Goal: Information Seeking & Learning: Learn about a topic

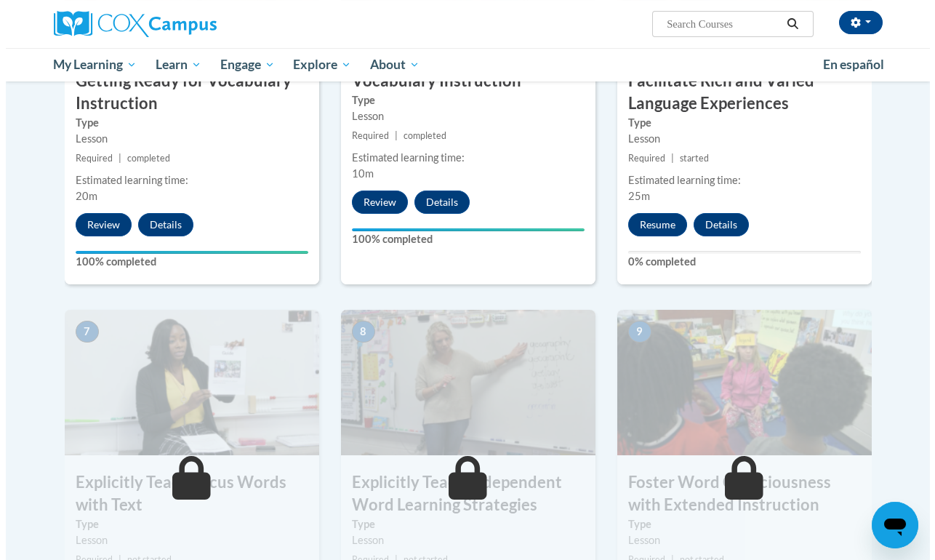
scroll to position [800, 0]
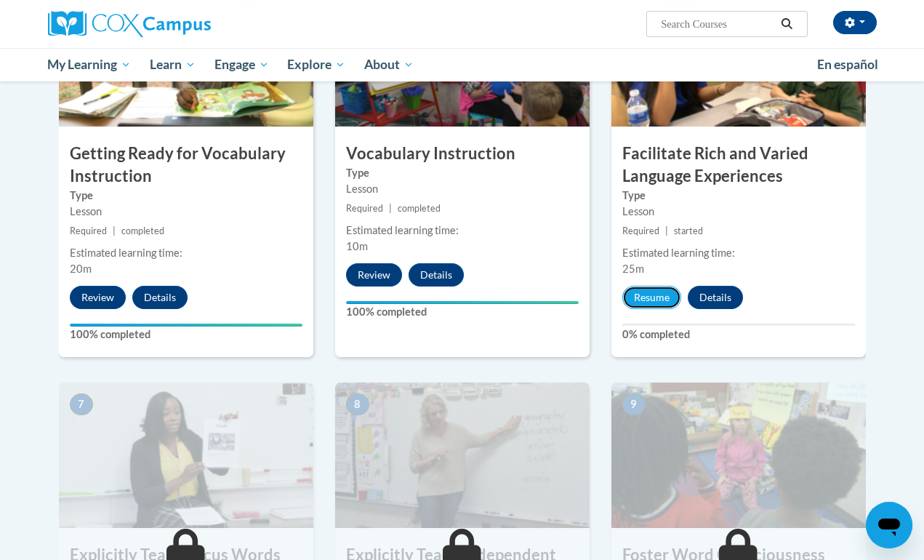
click at [655, 300] on button "Resume" at bounding box center [652, 297] width 59 height 23
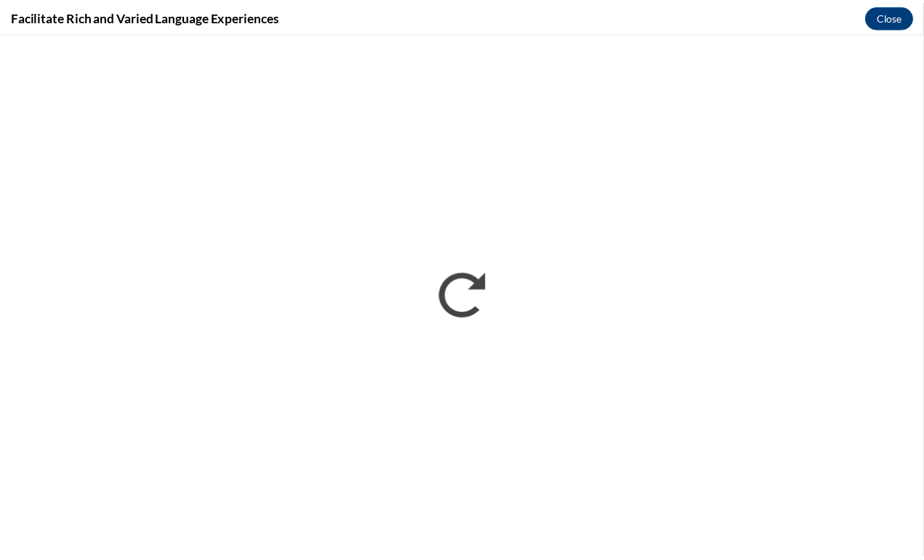
scroll to position [0, 0]
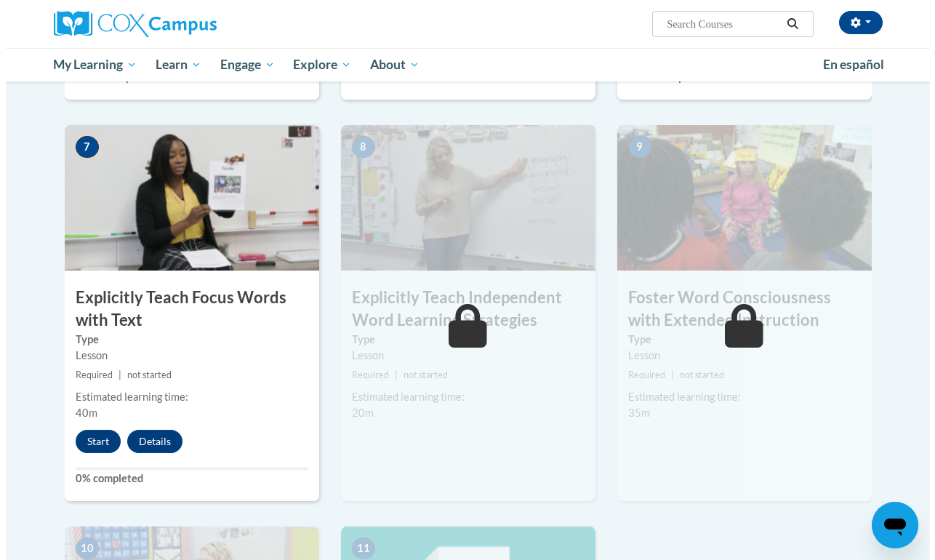
scroll to position [1091, 0]
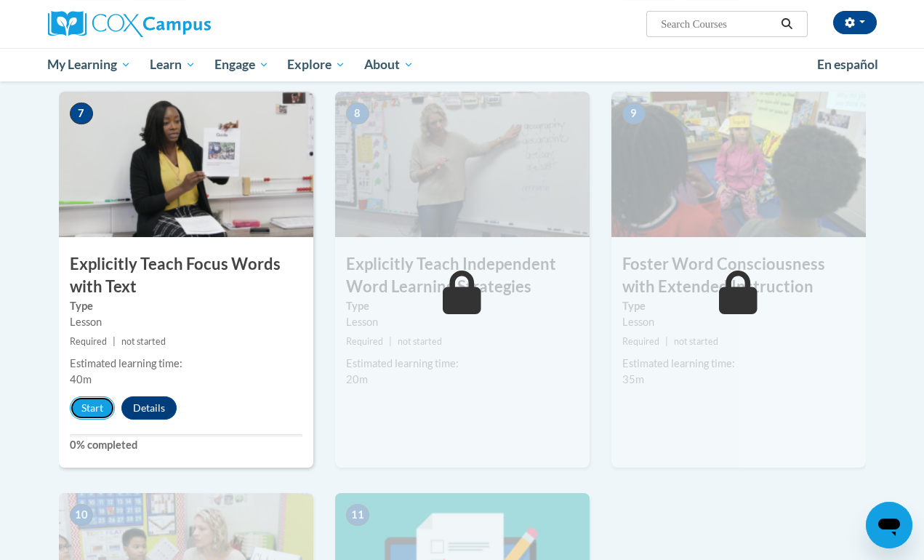
click at [87, 406] on button "Start" at bounding box center [92, 407] width 45 height 23
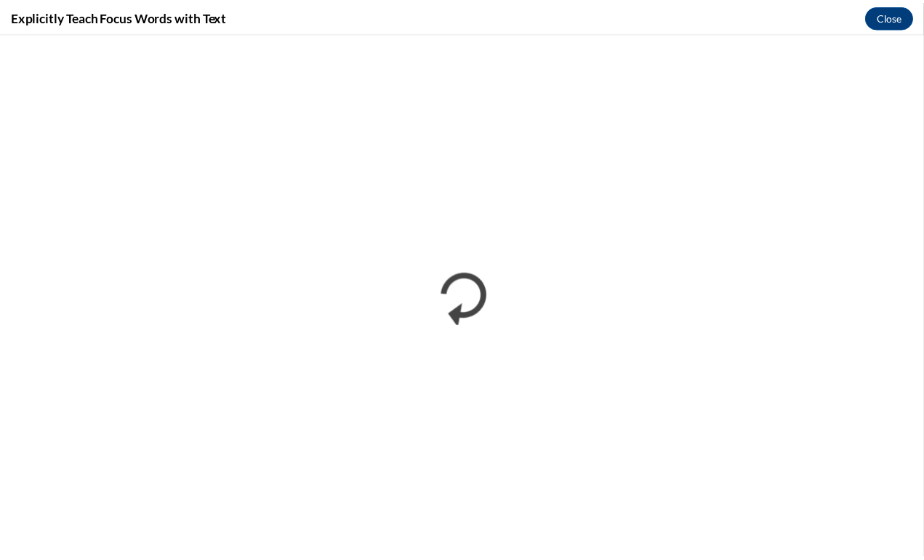
scroll to position [0, 0]
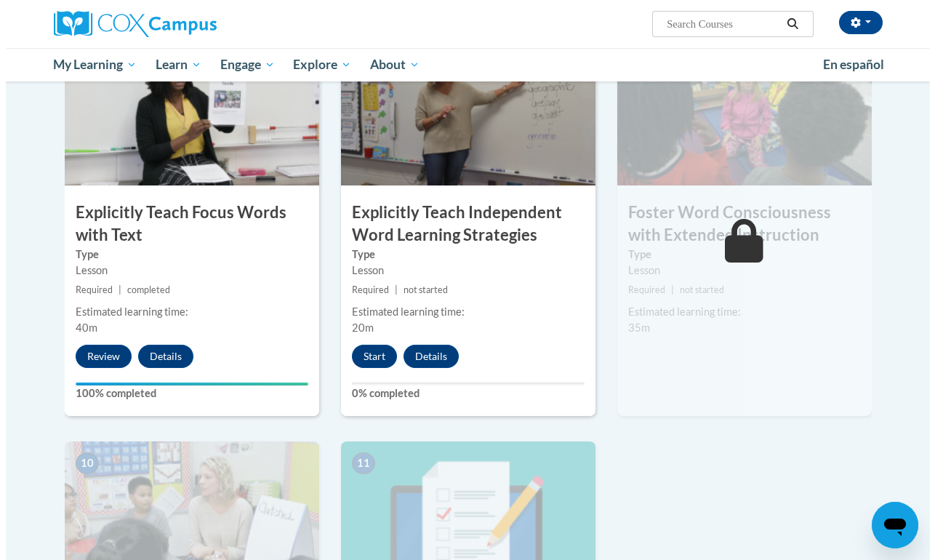
scroll to position [1140, 0]
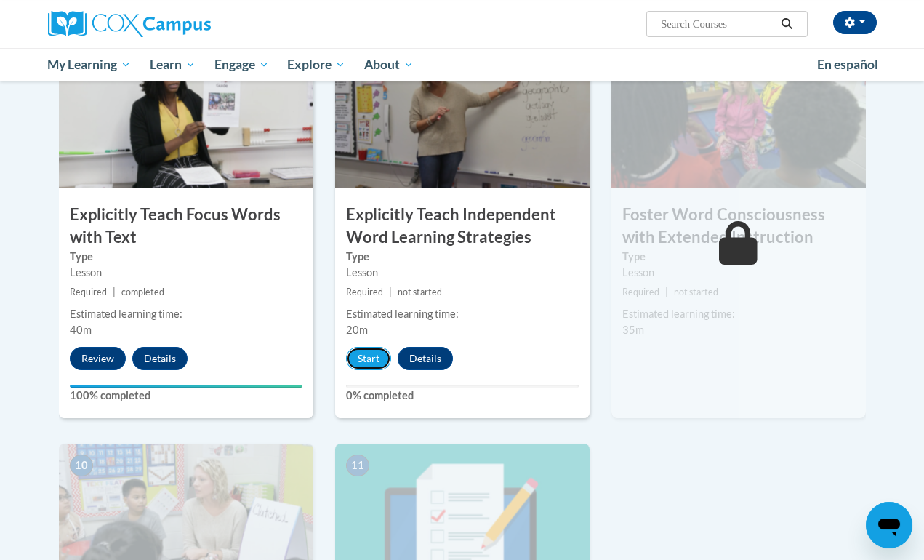
click at [354, 359] on button "Start" at bounding box center [368, 358] width 45 height 23
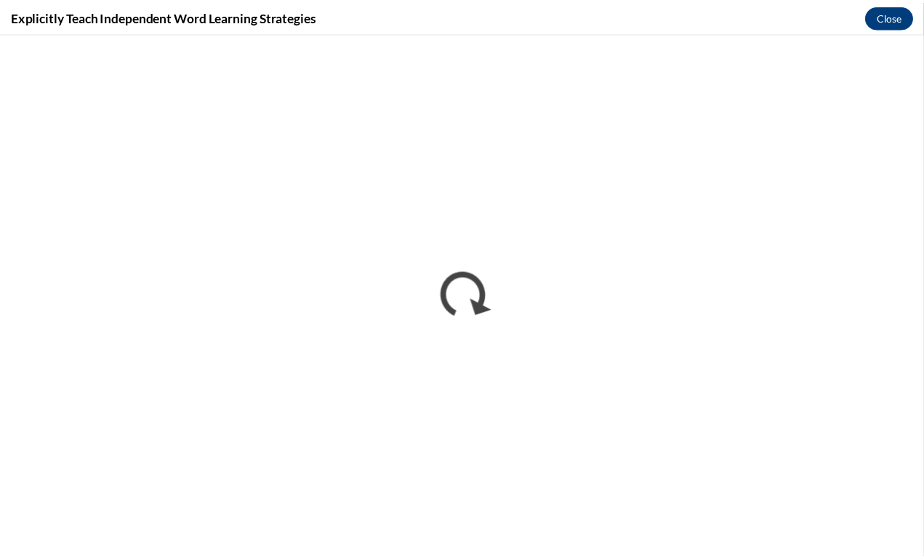
scroll to position [0, 0]
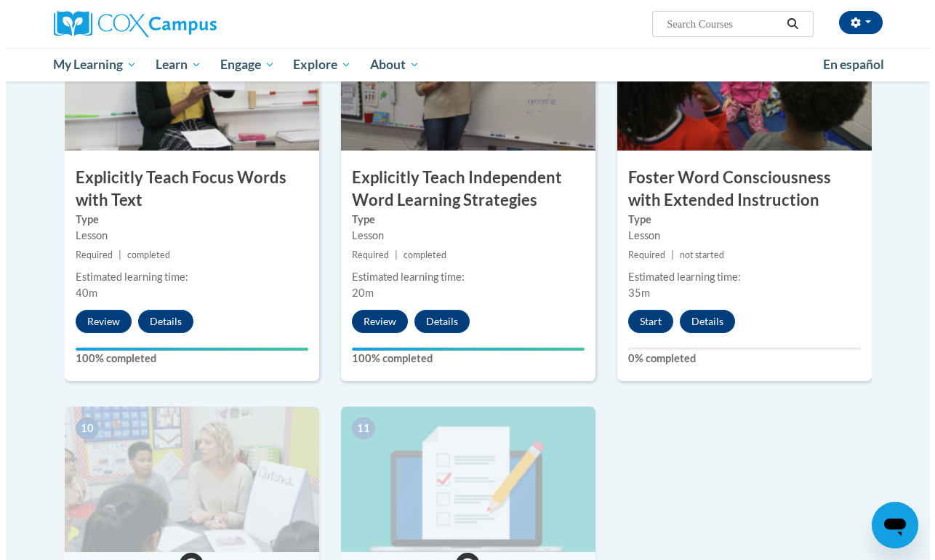
scroll to position [1164, 0]
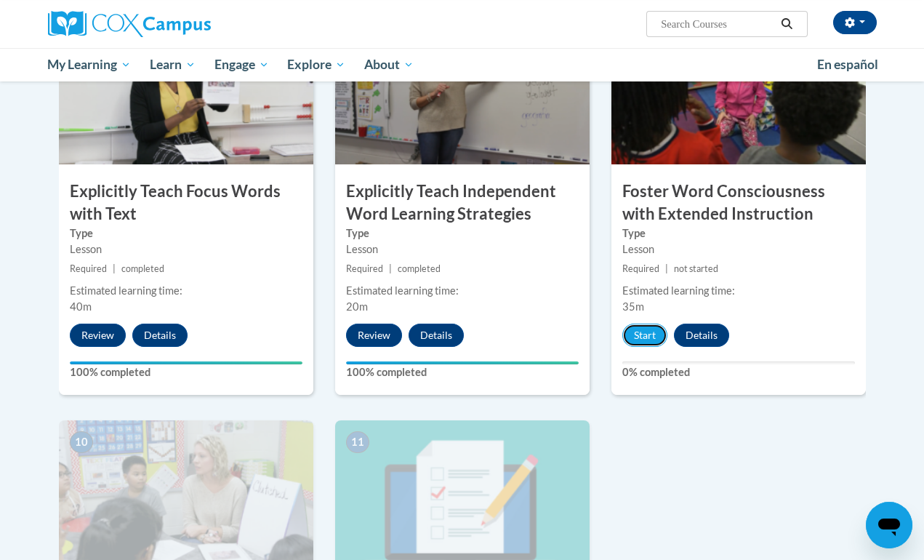
click at [648, 329] on button "Start" at bounding box center [645, 335] width 45 height 23
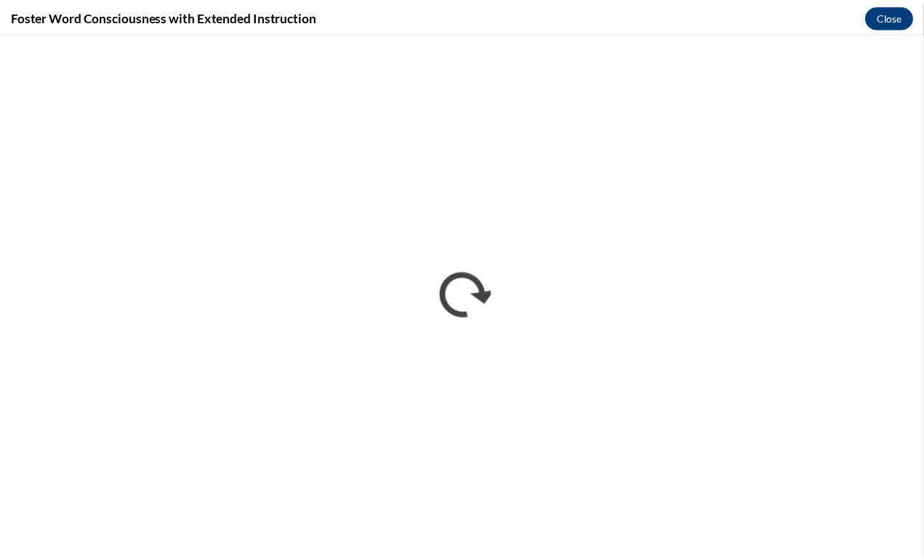
scroll to position [0, 0]
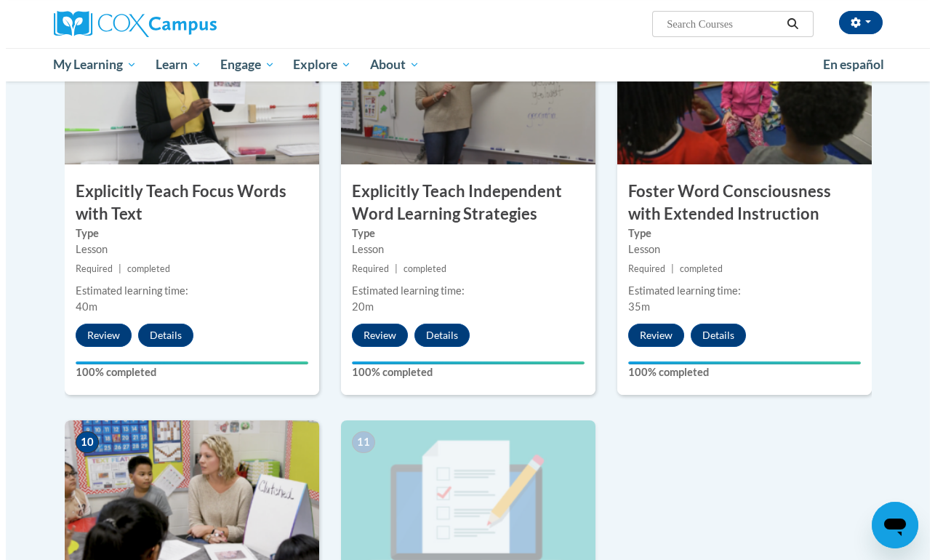
scroll to position [1527, 0]
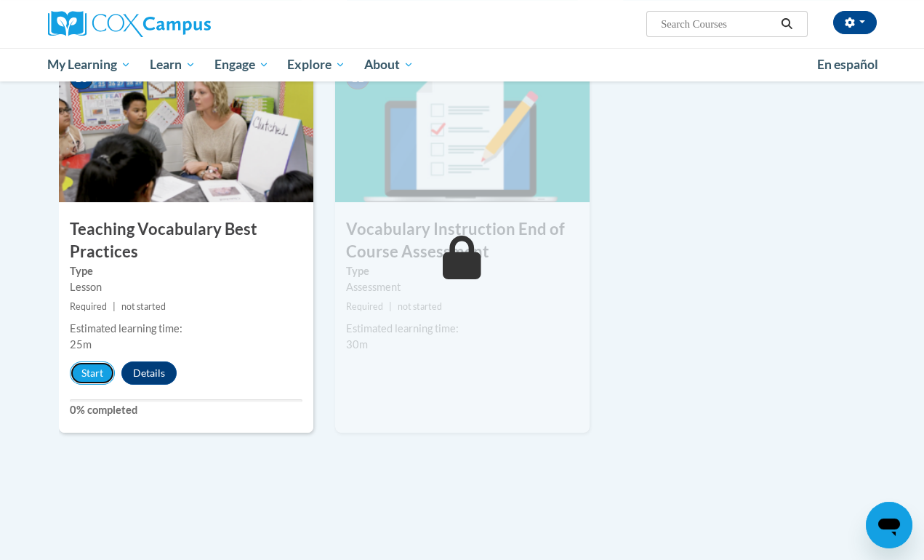
click at [114, 373] on button "Start" at bounding box center [92, 372] width 45 height 23
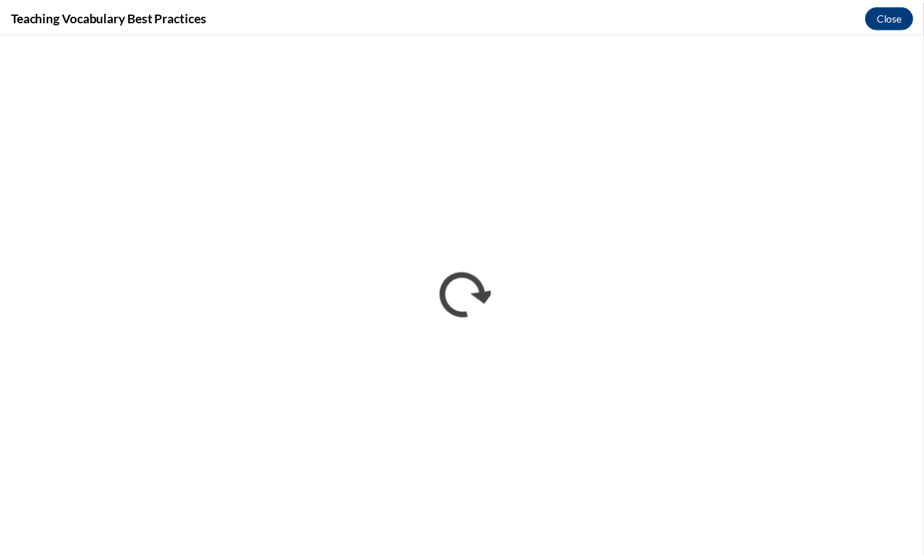
scroll to position [0, 0]
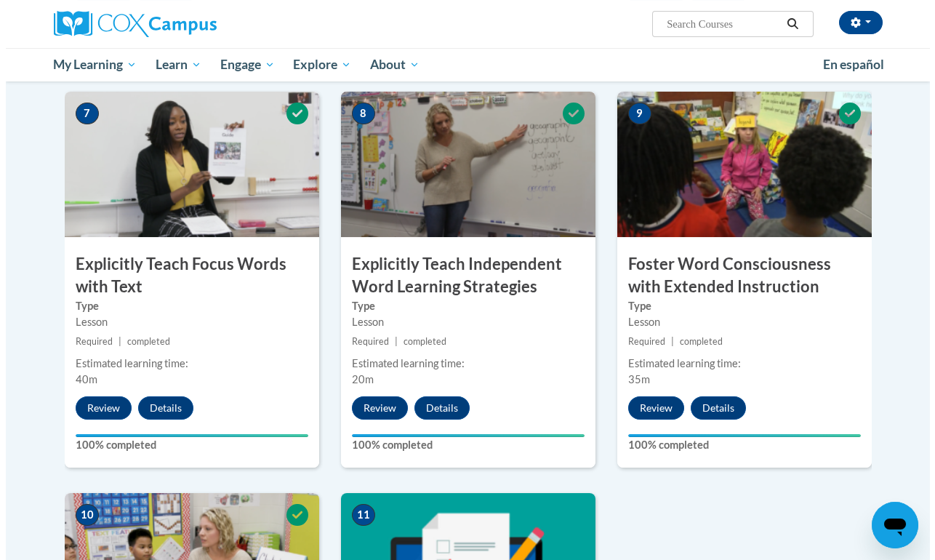
scroll to position [1527, 0]
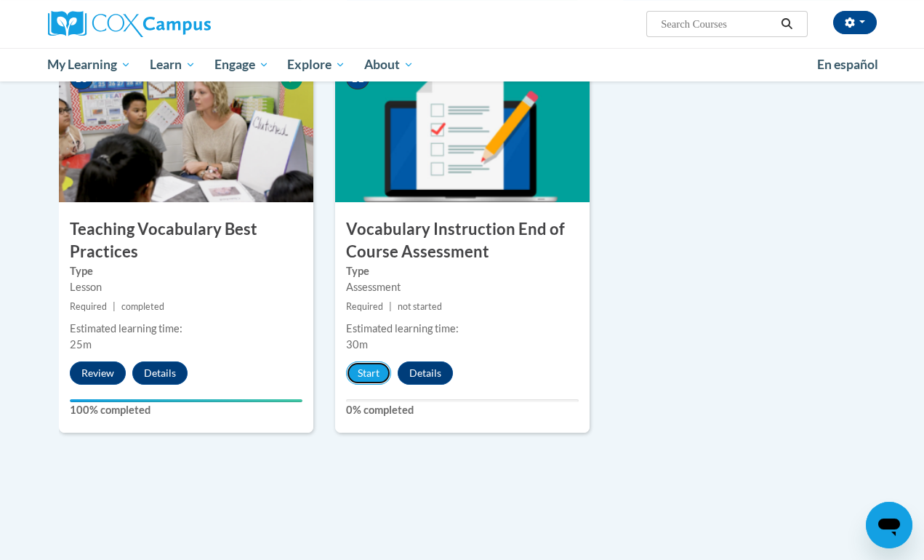
click at [359, 373] on button "Start" at bounding box center [368, 372] width 45 height 23
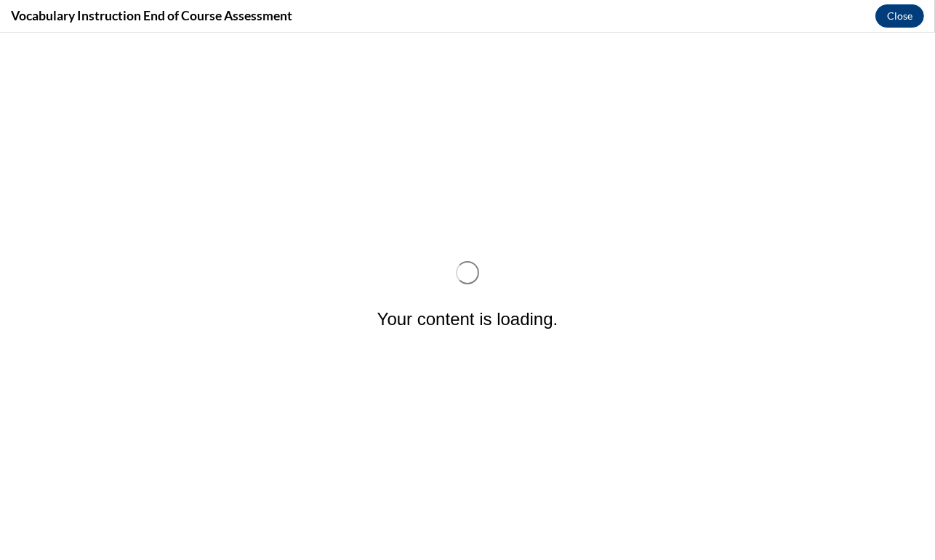
scroll to position [0, 0]
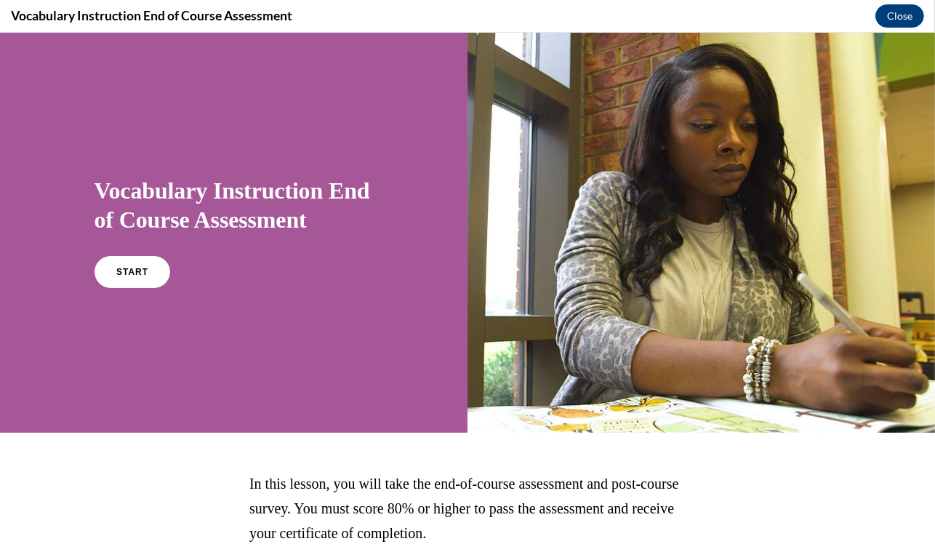
click at [135, 285] on link "START" at bounding box center [133, 272] width 76 height 32
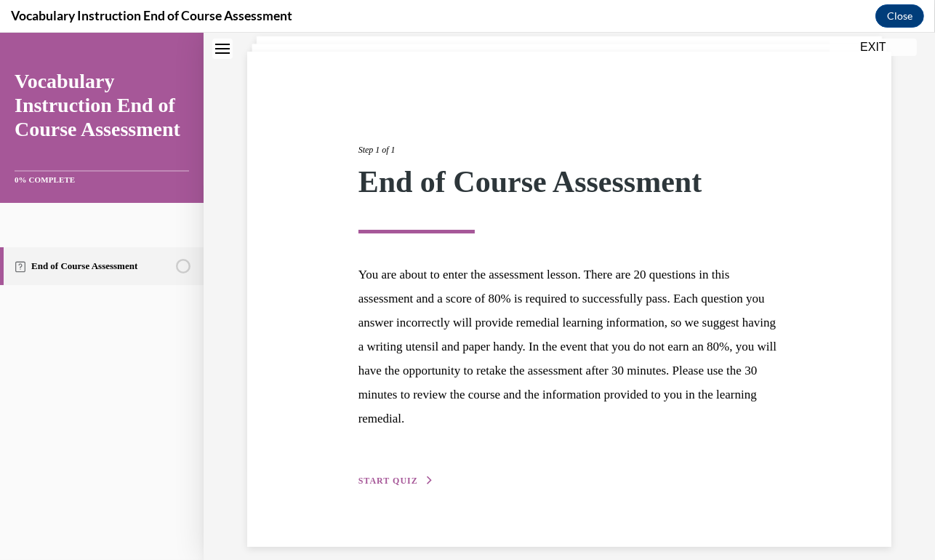
scroll to position [108, 0]
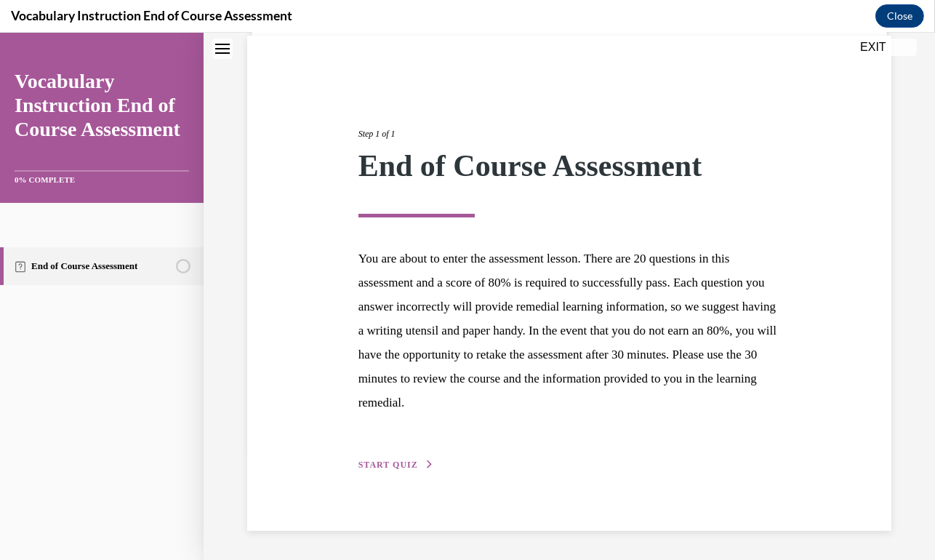
click at [385, 475] on div "Step 1 of 1 End of Course Assessment You are about to enter the assessment less…" at bounding box center [569, 283] width 644 height 495
click at [386, 465] on span "START QUIZ" at bounding box center [389, 465] width 60 height 10
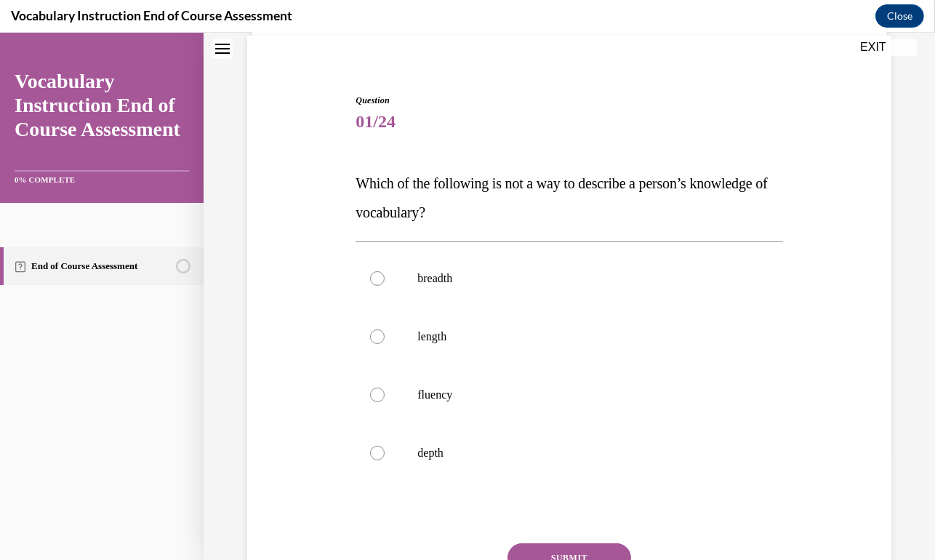
click at [378, 336] on div at bounding box center [377, 336] width 15 height 15
click at [378, 336] on input "length" at bounding box center [377, 336] width 15 height 15
radio input "true"
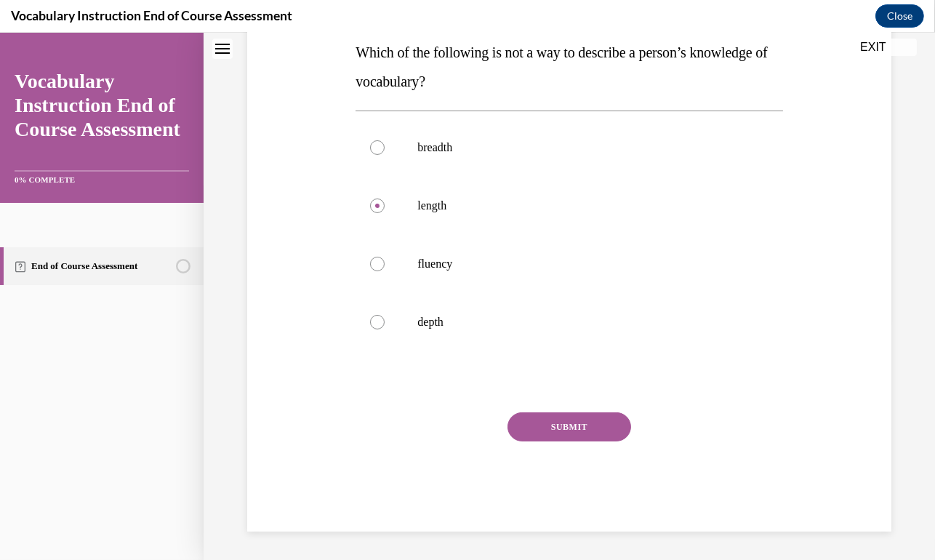
click at [581, 423] on button "SUBMIT" at bounding box center [570, 426] width 124 height 29
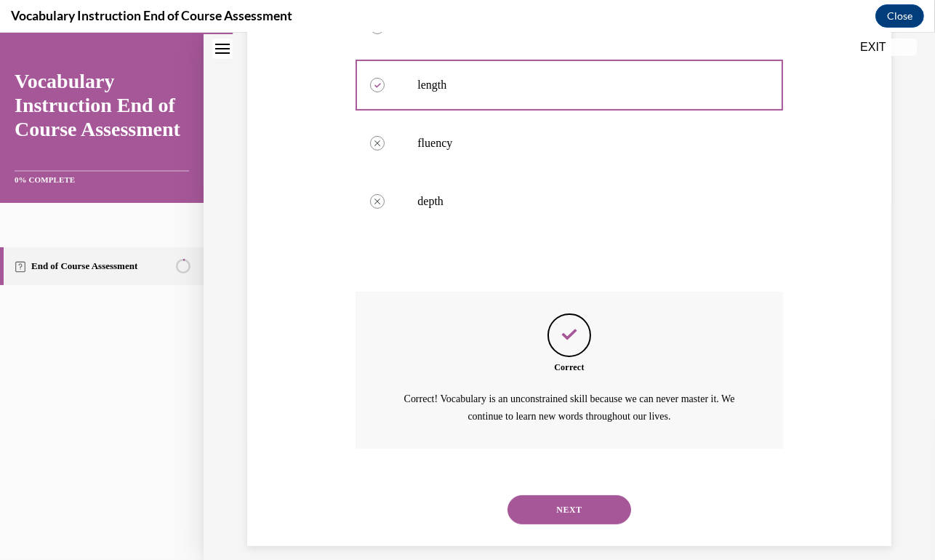
scroll to position [375, 0]
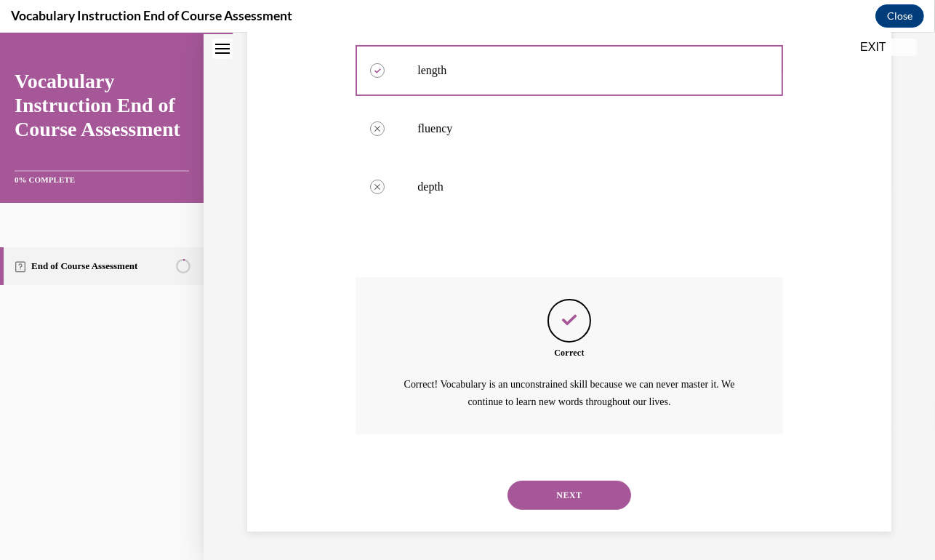
click at [565, 497] on button "NEXT" at bounding box center [570, 495] width 124 height 29
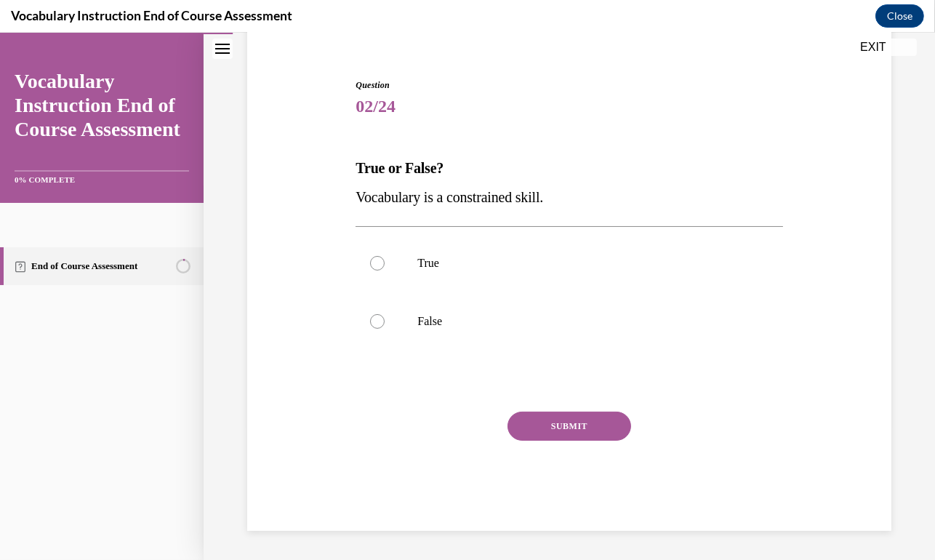
scroll to position [123, 0]
click at [377, 320] on div at bounding box center [377, 322] width 15 height 15
click at [377, 320] on input "False" at bounding box center [377, 322] width 15 height 15
radio input "true"
click at [557, 423] on button "SUBMIT" at bounding box center [570, 426] width 124 height 29
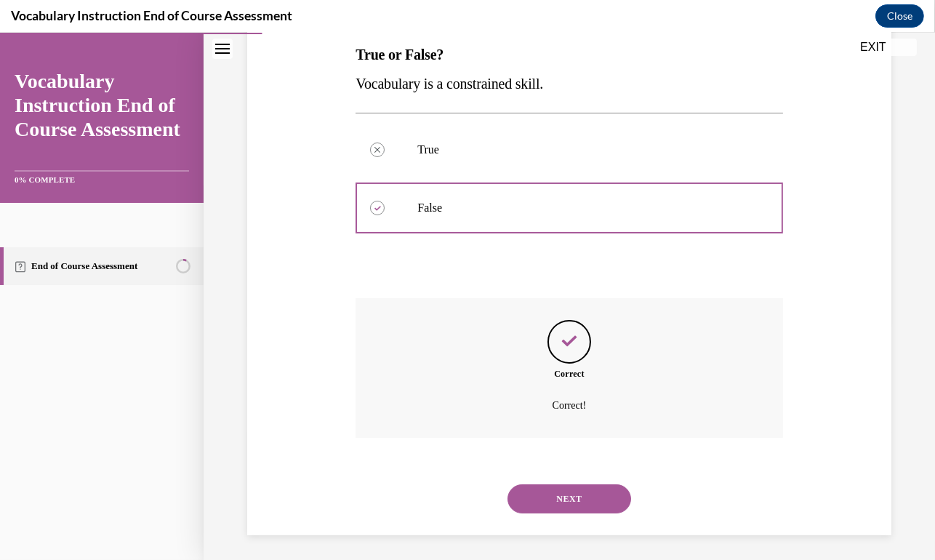
scroll to position [241, 0]
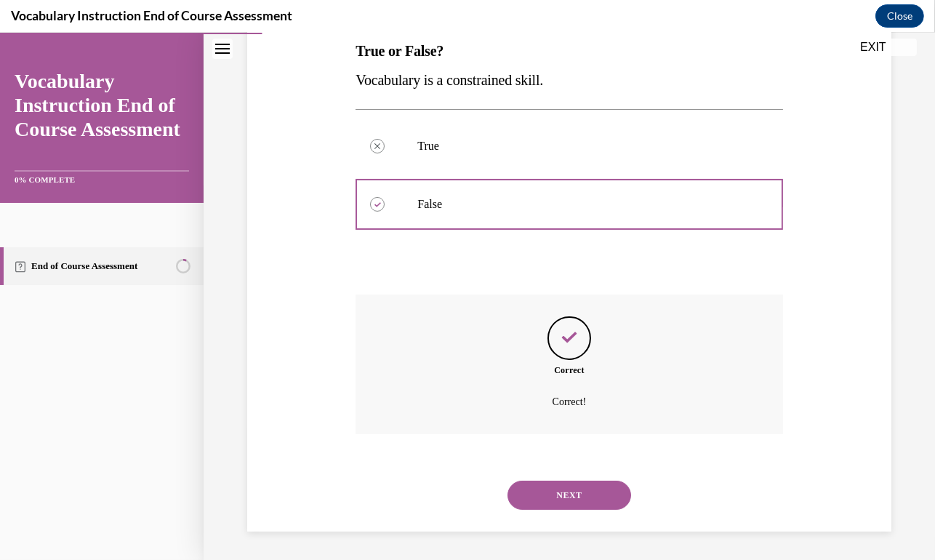
click at [569, 499] on button "NEXT" at bounding box center [570, 495] width 124 height 29
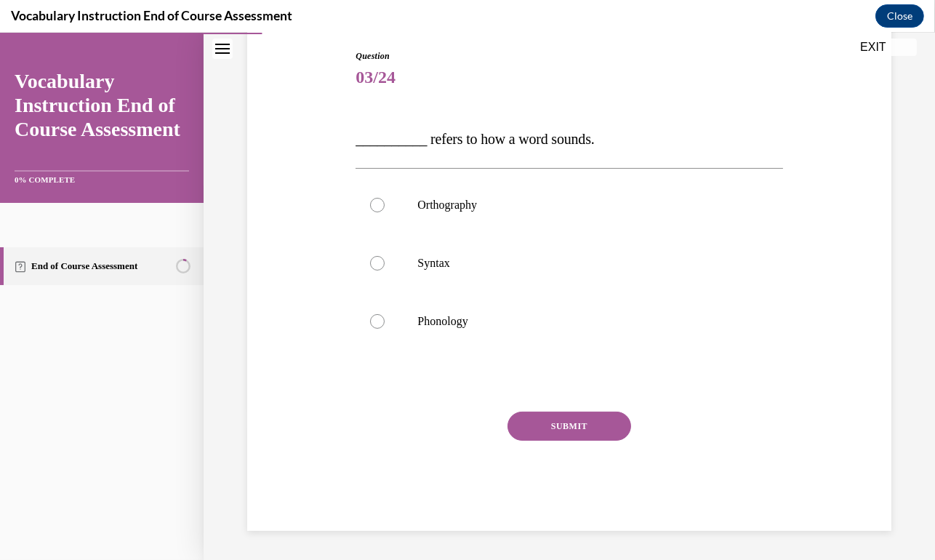
scroll to position [152, 0]
click at [372, 323] on div at bounding box center [377, 322] width 15 height 15
click at [372, 323] on input "Phonology" at bounding box center [377, 322] width 15 height 15
radio input "true"
click at [548, 422] on button "SUBMIT" at bounding box center [570, 426] width 124 height 29
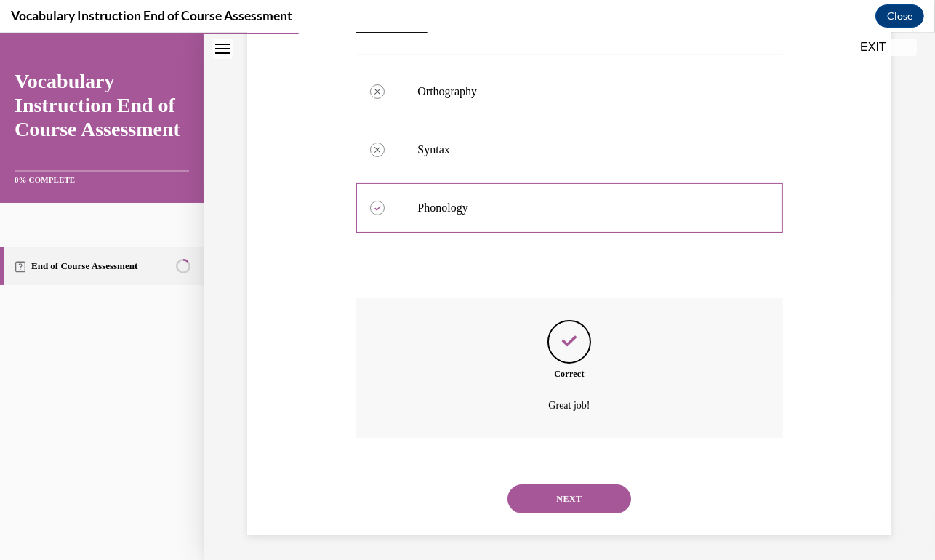
scroll to position [270, 0]
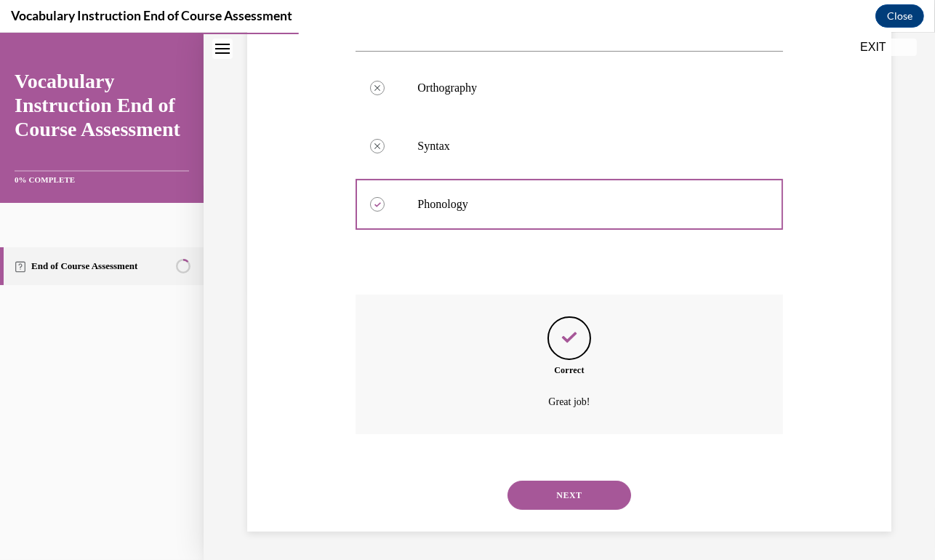
click at [595, 500] on button "NEXT" at bounding box center [570, 495] width 124 height 29
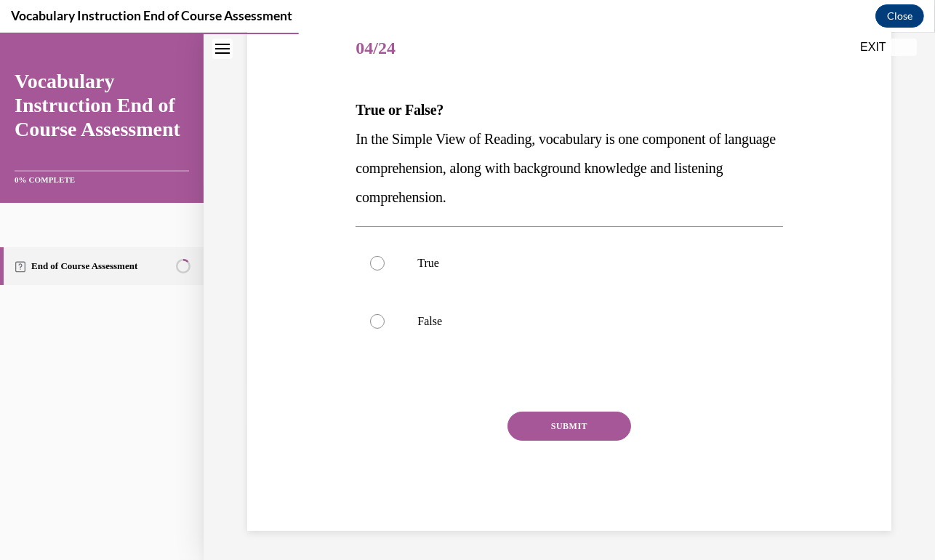
scroll to position [161, 0]
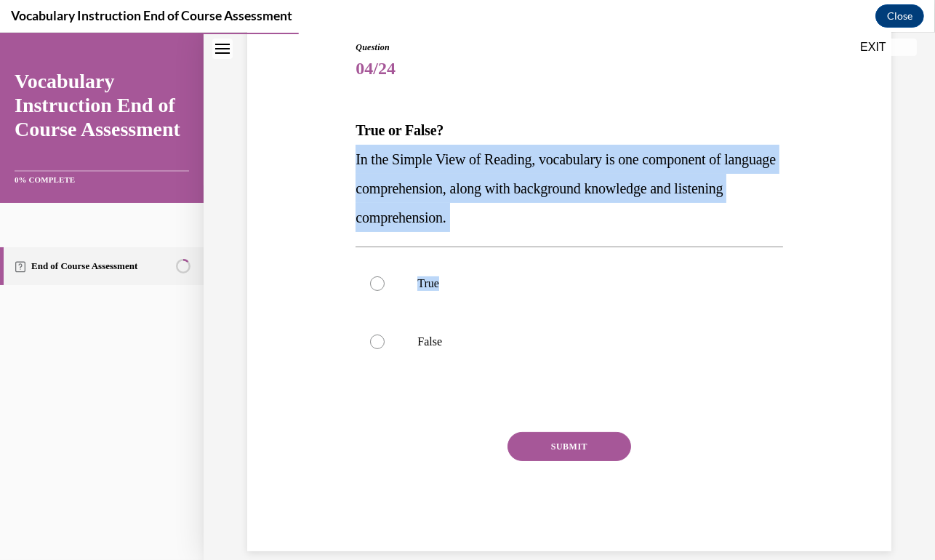
drag, startPoint x: 354, startPoint y: 156, endPoint x: 508, endPoint y: 233, distance: 172.7
click at [508, 233] on div "Question 04/24 True or False? In the Simple View of Reading, vocabulary is one …" at bounding box center [569, 296] width 427 height 511
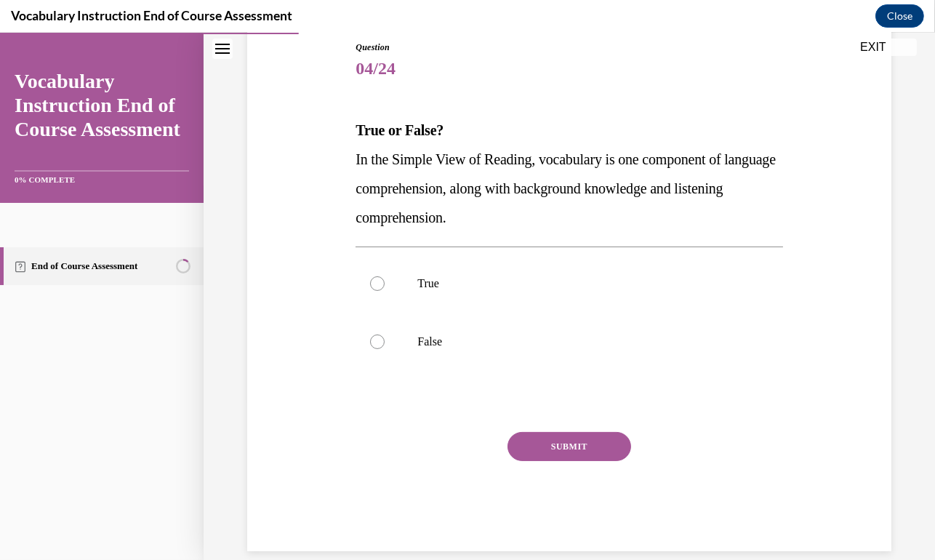
click at [516, 218] on p "In the Simple View of Reading, vocabulary is one component of language comprehe…" at bounding box center [569, 188] width 427 height 87
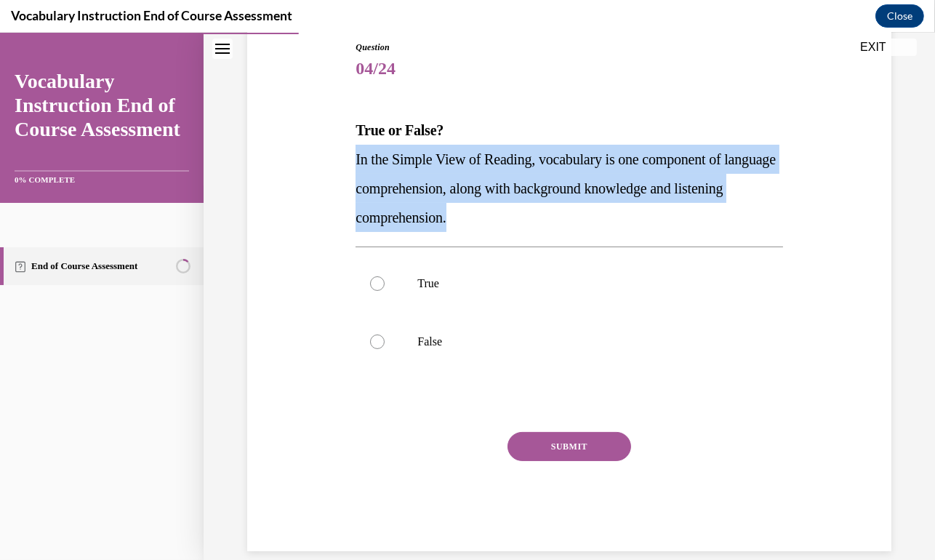
drag, startPoint x: 353, startPoint y: 158, endPoint x: 512, endPoint y: 217, distance: 170.1
click at [512, 217] on div "Question 04/24 True or False? In the Simple View of Reading, vocabulary is one …" at bounding box center [569, 285] width 434 height 532
copy span "In the Simple View of Reading, vocabulary is one component of language comprehe…"
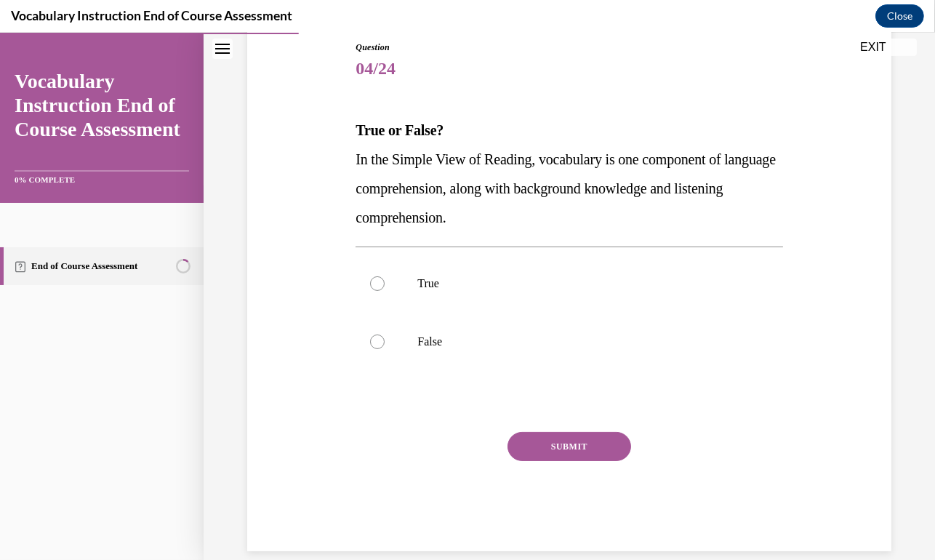
click at [691, 279] on p "True" at bounding box center [581, 283] width 329 height 15
click at [385, 279] on input "True" at bounding box center [377, 283] width 15 height 15
radio input "true"
click at [554, 457] on button "SUBMIT" at bounding box center [570, 446] width 124 height 29
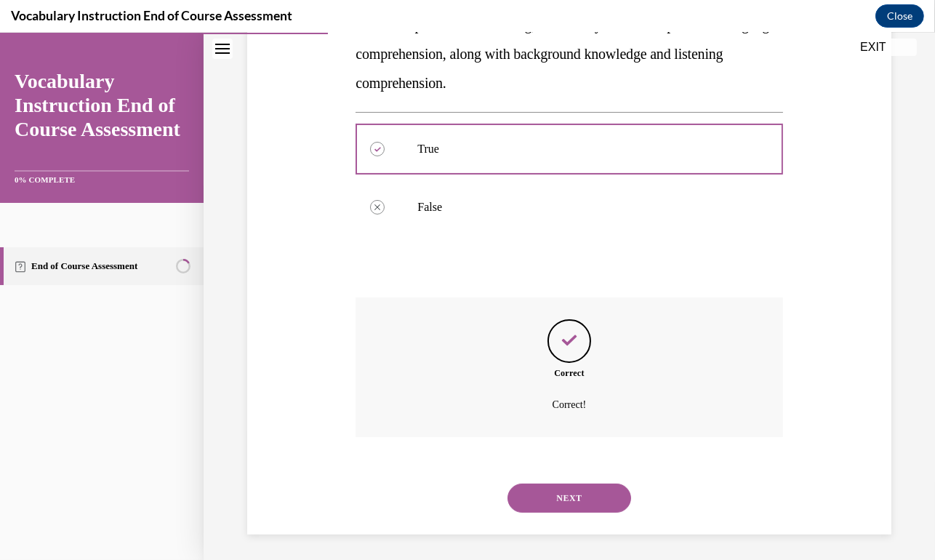
scroll to position [299, 0]
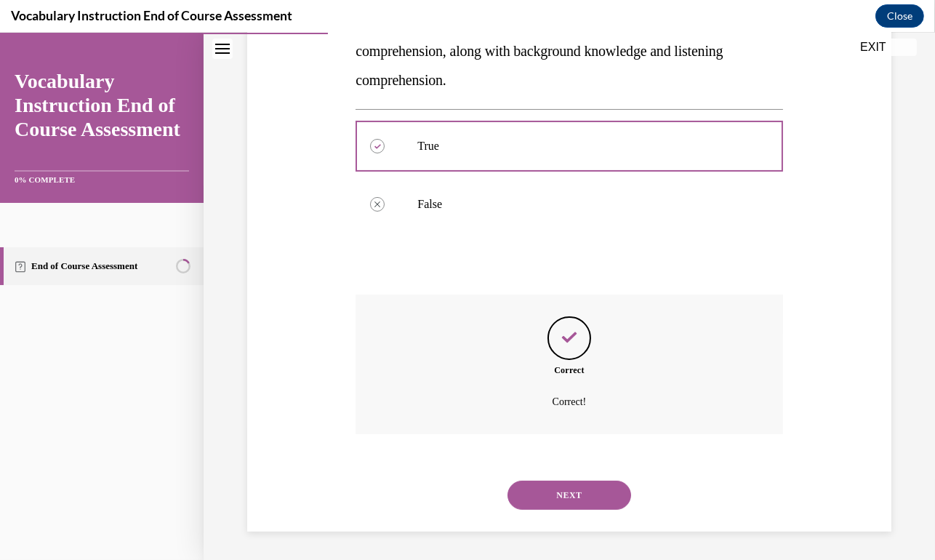
click at [580, 502] on button "NEXT" at bounding box center [570, 495] width 124 height 29
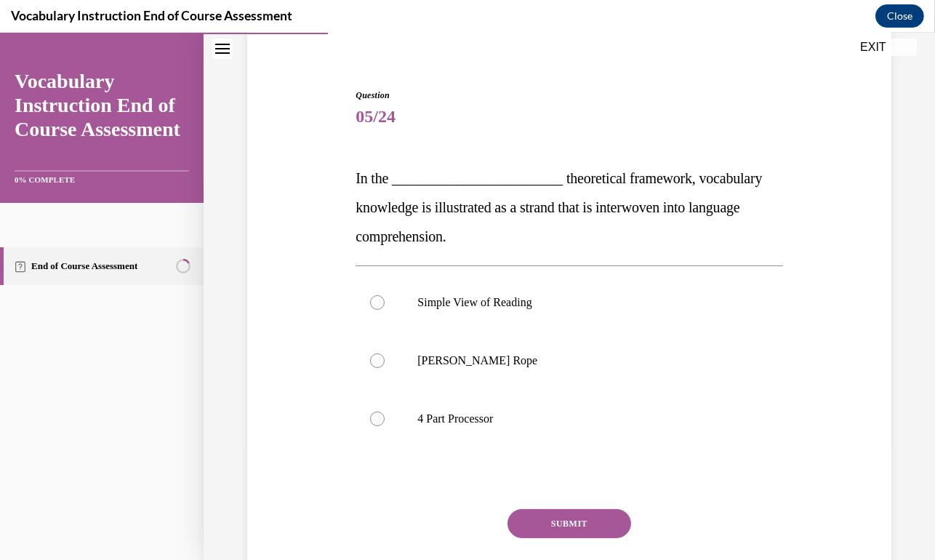
scroll to position [145, 0]
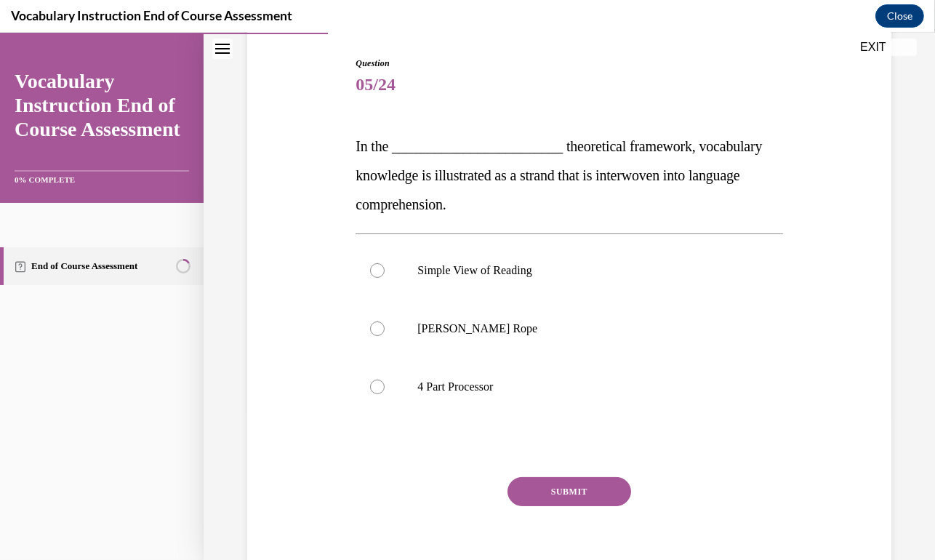
click at [372, 330] on div at bounding box center [377, 328] width 15 height 15
click at [372, 330] on input "Scarborough's Rope" at bounding box center [377, 328] width 15 height 15
radio input "true"
click at [558, 485] on button "SUBMIT" at bounding box center [570, 491] width 124 height 29
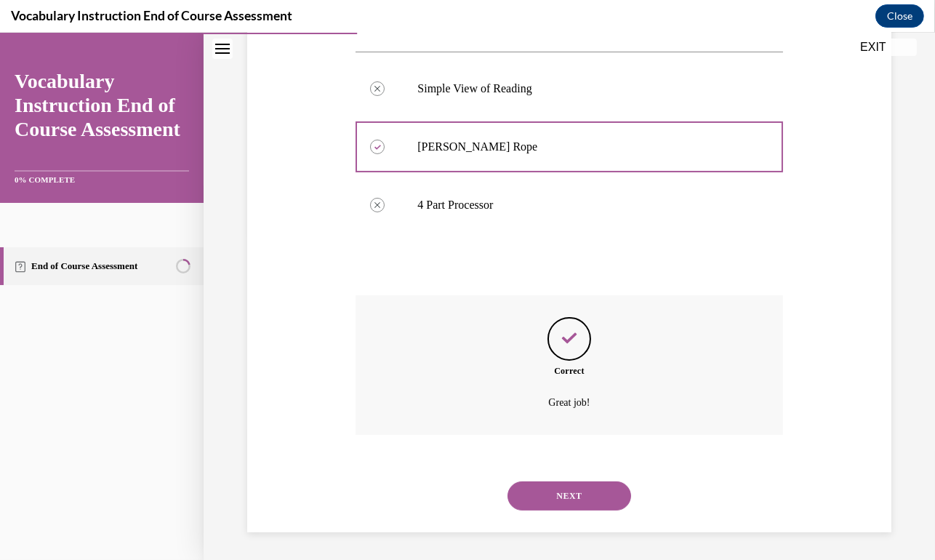
scroll to position [328, 0]
click at [573, 493] on button "NEXT" at bounding box center [570, 495] width 124 height 29
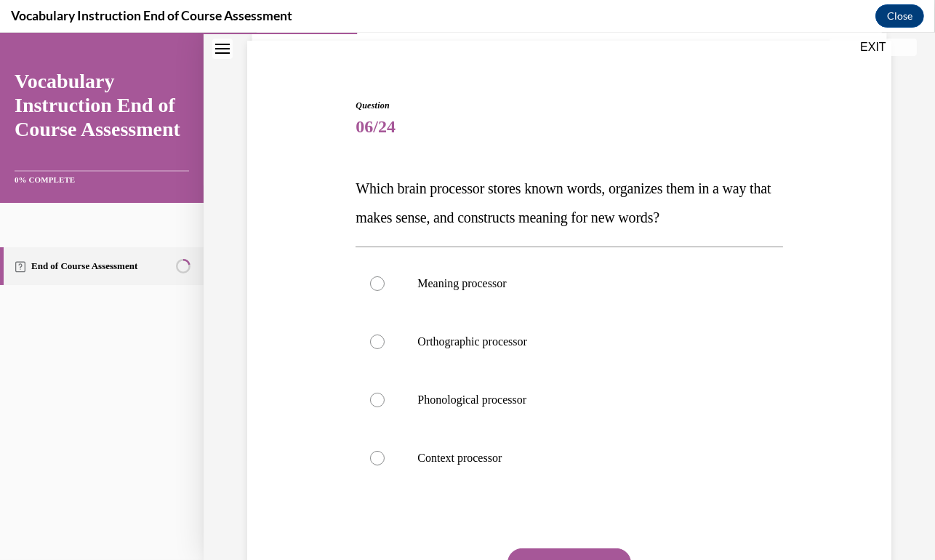
scroll to position [145, 0]
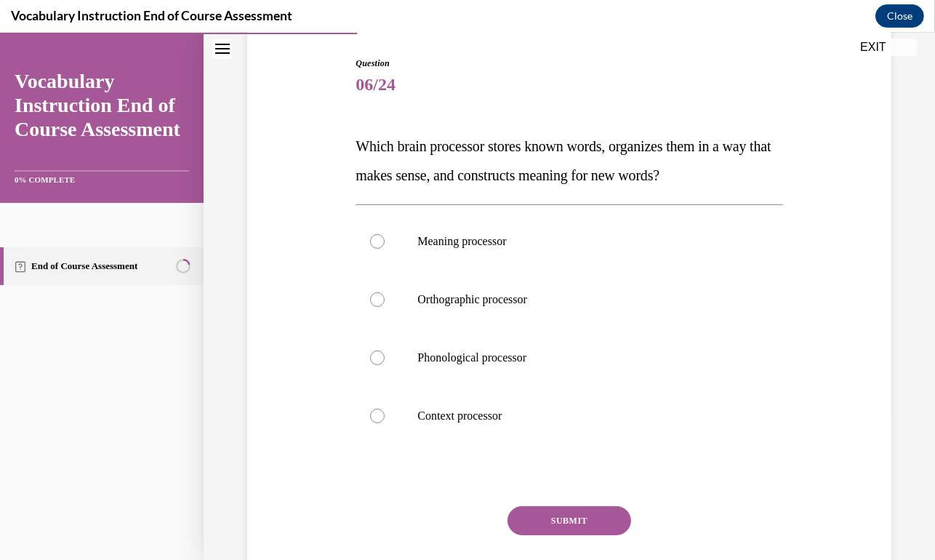
click at [377, 241] on div at bounding box center [377, 241] width 15 height 15
click at [377, 241] on input "Meaning processor" at bounding box center [377, 241] width 15 height 15
radio input "true"
click at [551, 527] on button "SUBMIT" at bounding box center [570, 520] width 124 height 29
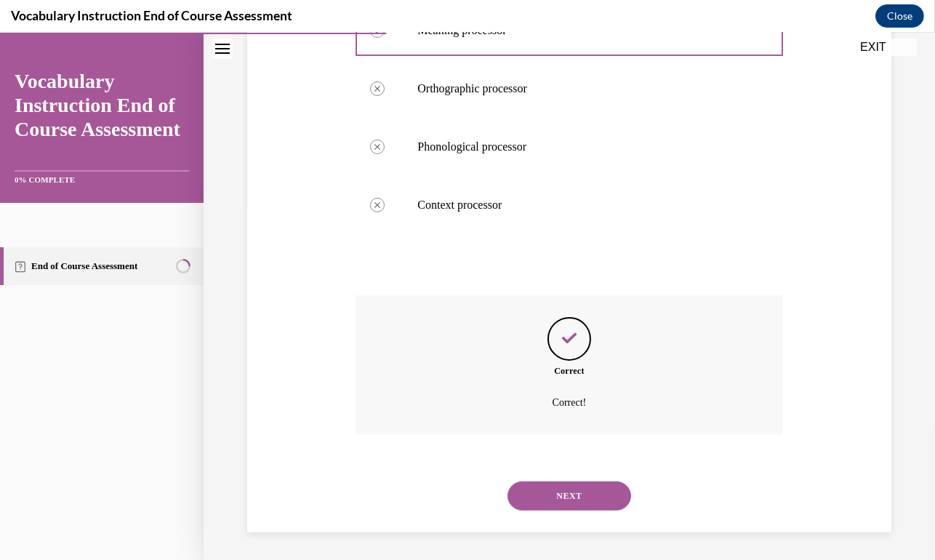
scroll to position [357, 0]
click at [558, 492] on button "NEXT" at bounding box center [570, 495] width 124 height 29
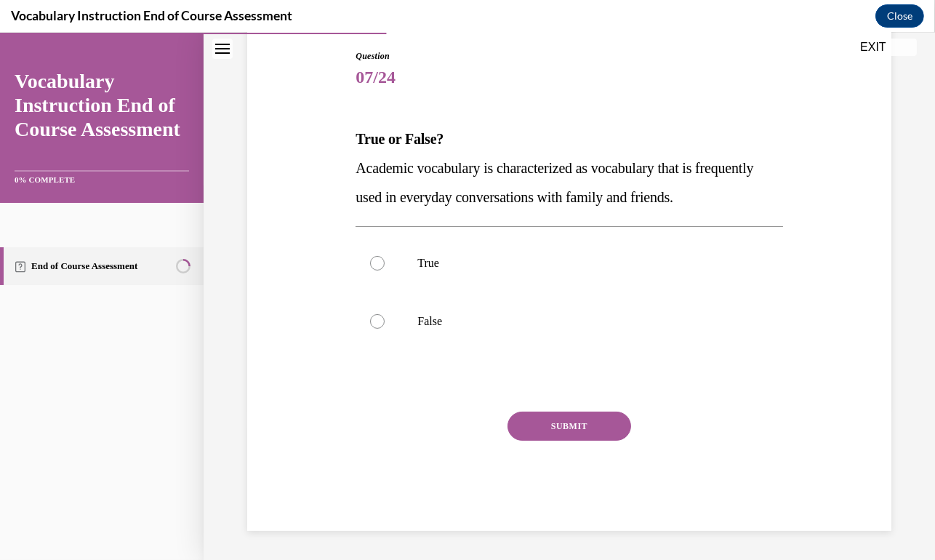
scroll to position [152, 0]
click at [375, 320] on div at bounding box center [377, 322] width 15 height 15
click at [375, 320] on input "False" at bounding box center [377, 322] width 15 height 15
radio input "true"
click at [576, 436] on button "SUBMIT" at bounding box center [570, 426] width 124 height 29
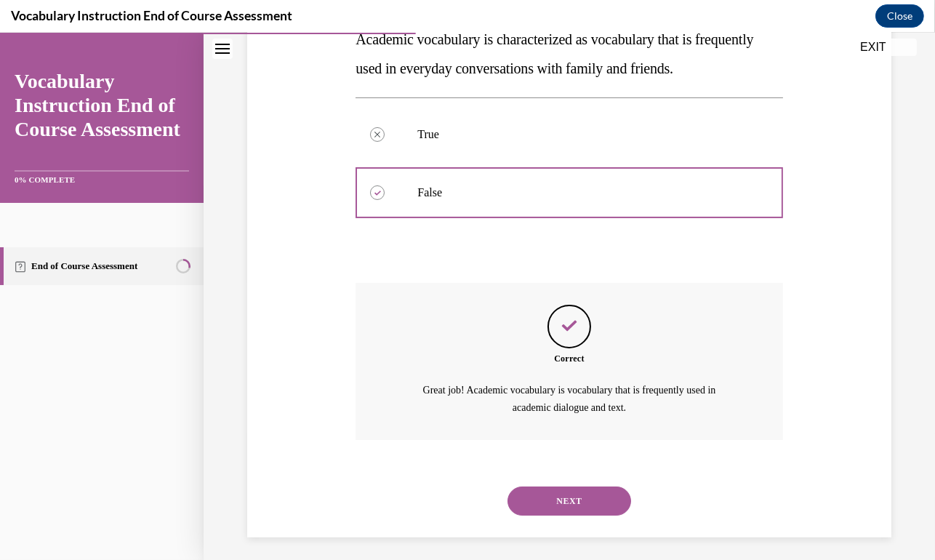
scroll to position [287, 0]
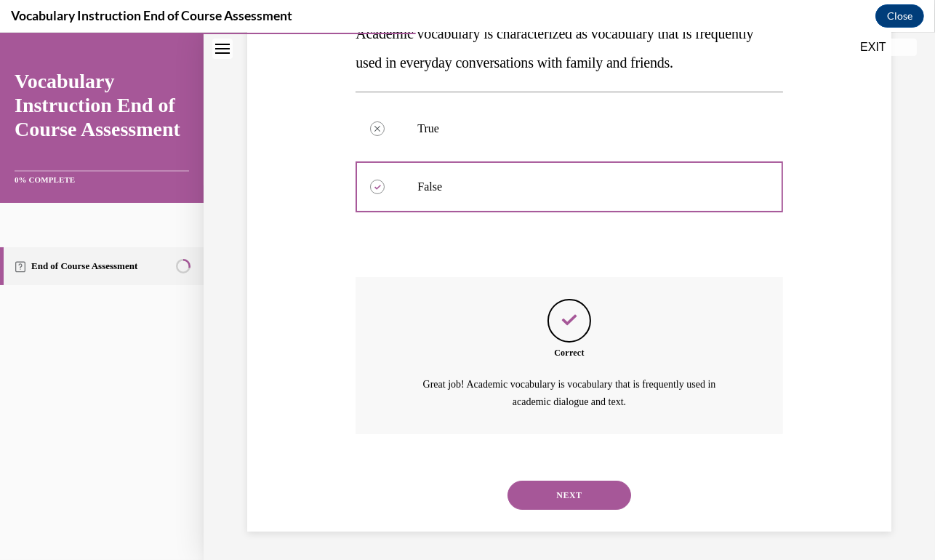
click at [559, 491] on button "NEXT" at bounding box center [570, 495] width 124 height 29
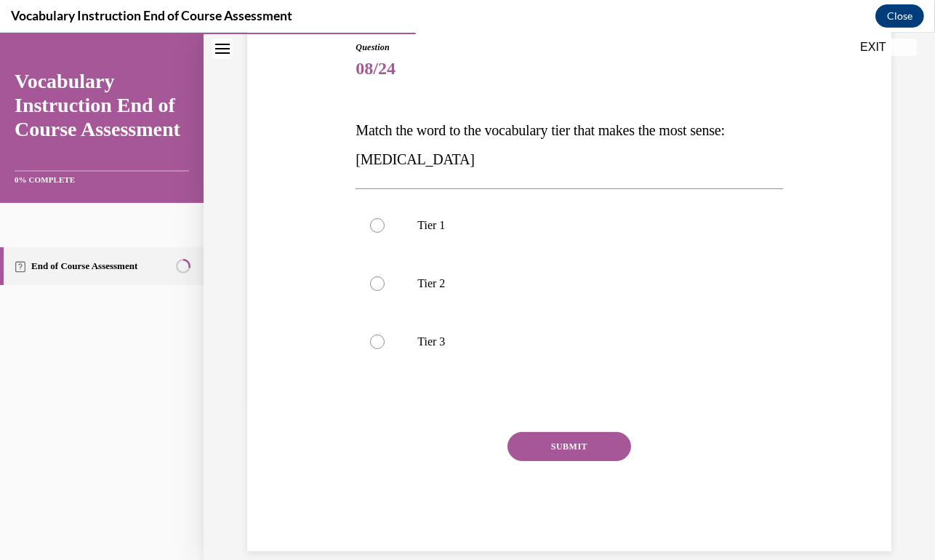
click at [375, 340] on div at bounding box center [377, 342] width 15 height 15
click at [375, 340] on input "Tier 3" at bounding box center [377, 342] width 15 height 15
radio input "true"
click at [377, 282] on div at bounding box center [377, 283] width 15 height 15
click at [377, 282] on input "Tier 2" at bounding box center [377, 283] width 15 height 15
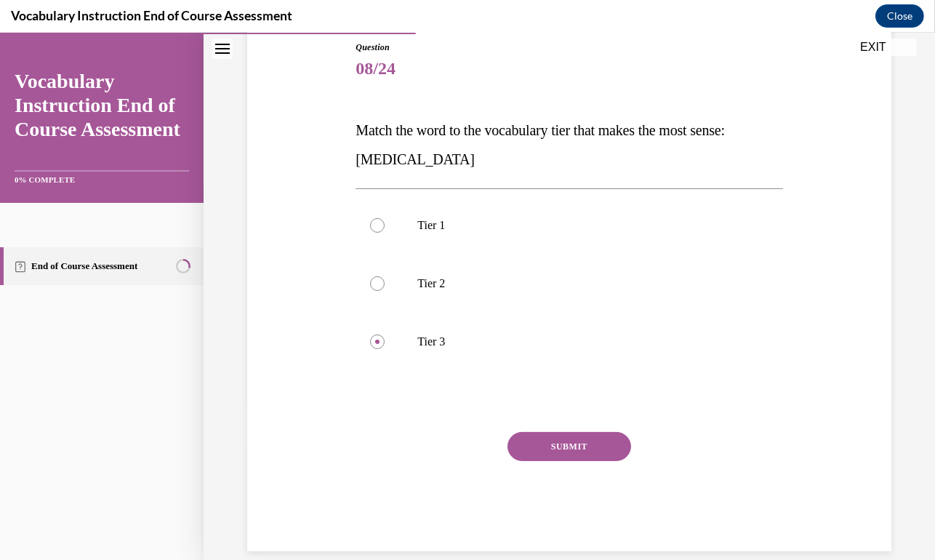
radio input "true"
click at [378, 342] on div at bounding box center [377, 342] width 15 height 15
click at [378, 342] on input "Tier 3" at bounding box center [377, 342] width 15 height 15
radio input "true"
click at [556, 447] on button "SUBMIT" at bounding box center [570, 446] width 124 height 29
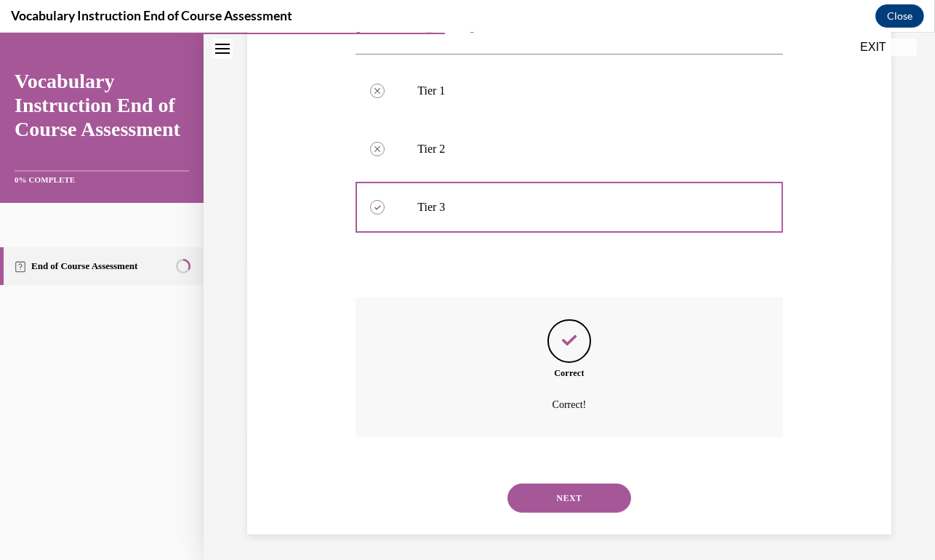
scroll to position [299, 0]
click at [566, 500] on button "NEXT" at bounding box center [570, 495] width 124 height 29
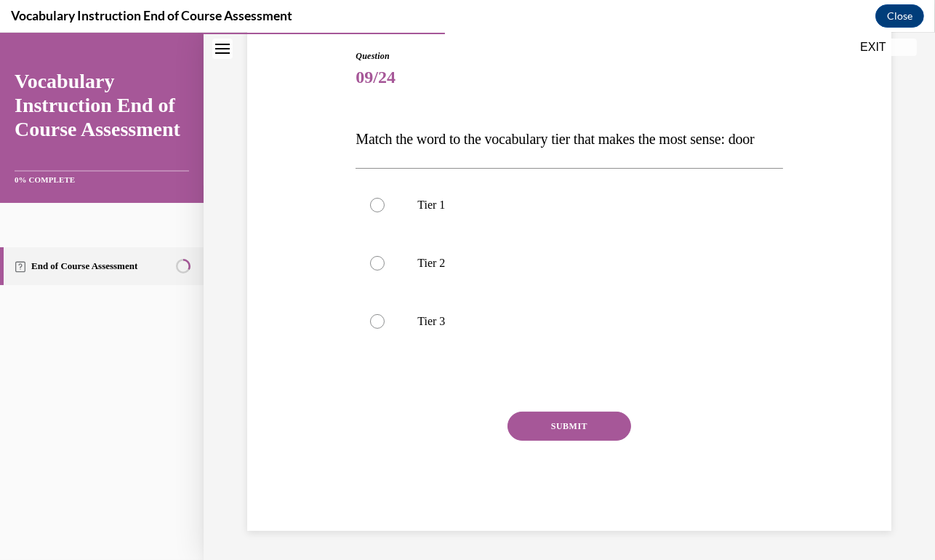
scroll to position [161, 0]
click at [377, 212] on div at bounding box center [377, 205] width 15 height 15
click at [377, 212] on input "Tier 1" at bounding box center [377, 205] width 15 height 15
radio input "true"
click at [537, 441] on button "SUBMIT" at bounding box center [570, 426] width 124 height 29
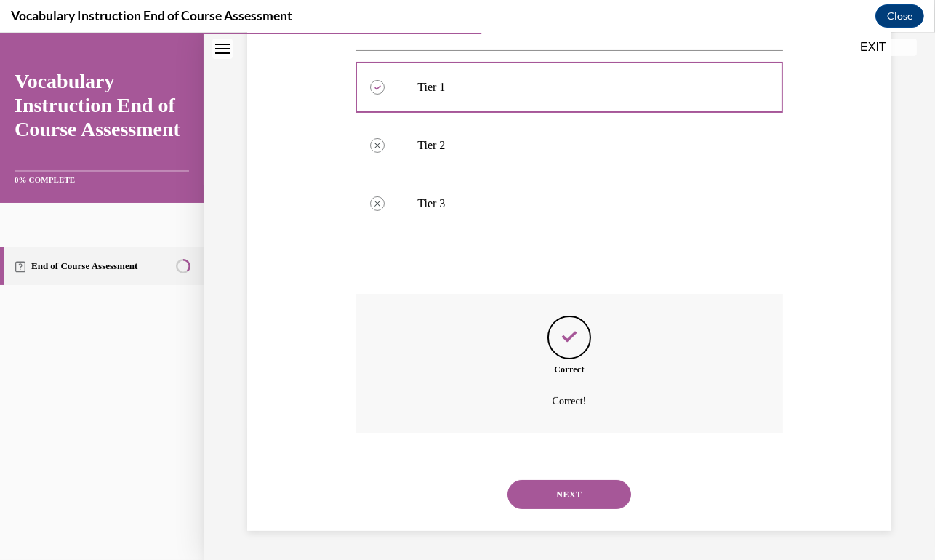
scroll to position [299, 0]
click at [571, 499] on button "NEXT" at bounding box center [570, 494] width 124 height 29
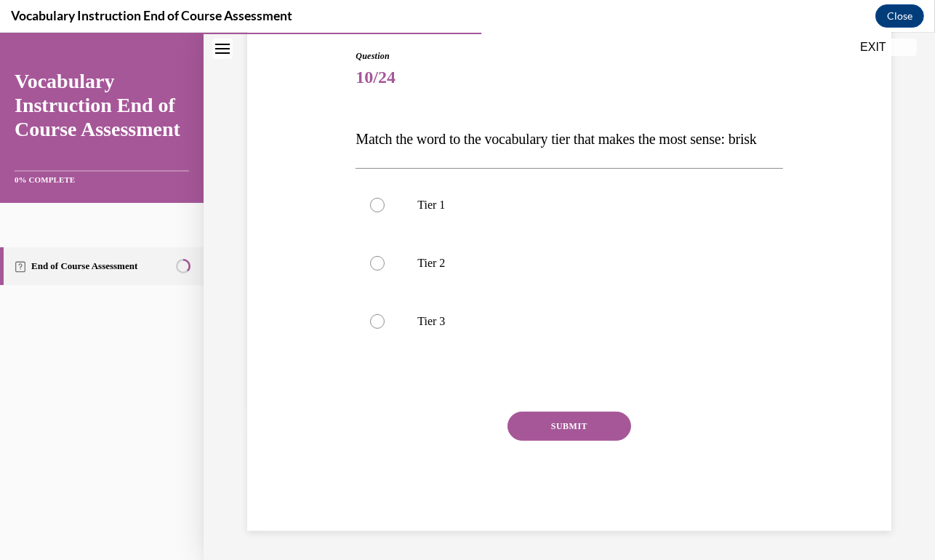
click at [374, 271] on div at bounding box center [377, 263] width 15 height 15
click at [374, 271] on input "Tier 2" at bounding box center [377, 263] width 15 height 15
radio input "true"
click at [543, 441] on button "SUBMIT" at bounding box center [570, 426] width 124 height 29
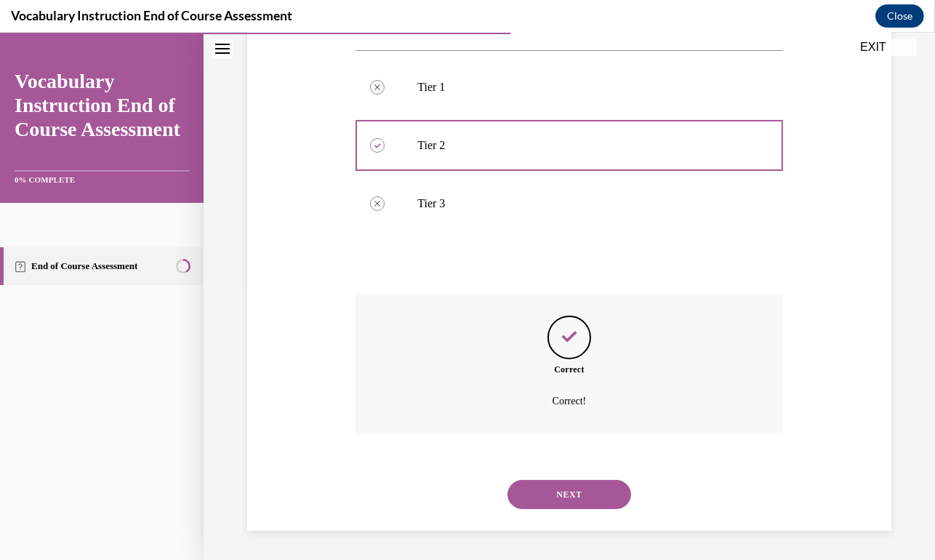
scroll to position [299, 0]
click at [562, 499] on button "NEXT" at bounding box center [570, 494] width 124 height 29
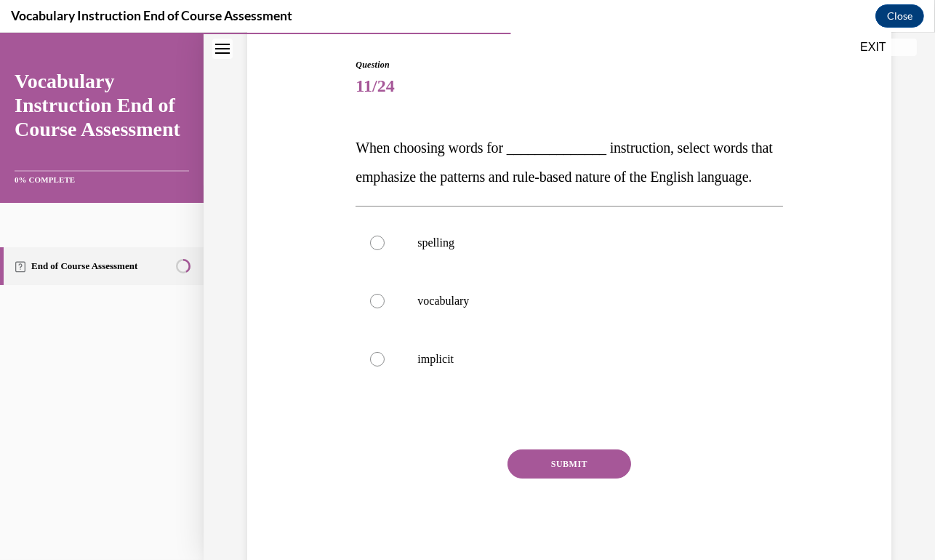
scroll to position [145, 0]
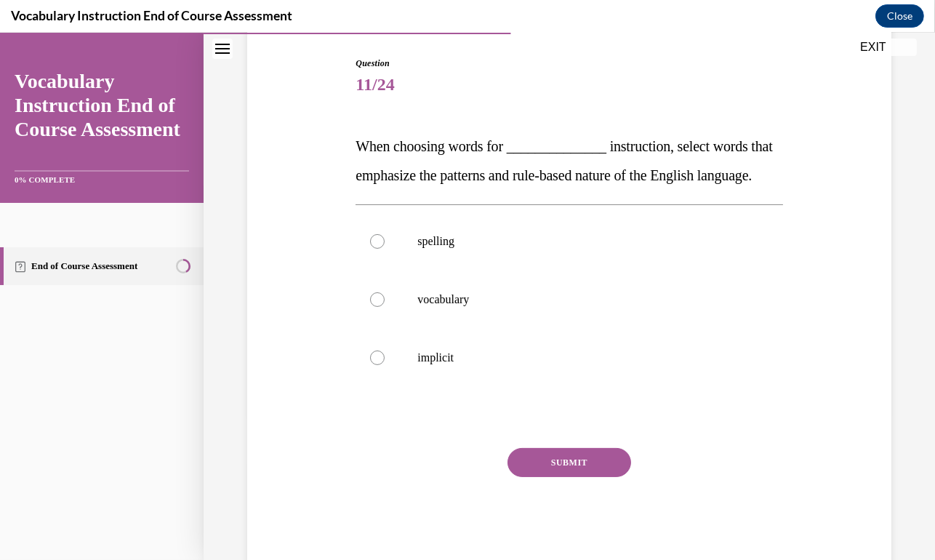
click at [377, 249] on div at bounding box center [377, 241] width 15 height 15
click at [377, 249] on input "spelling" at bounding box center [377, 241] width 15 height 15
radio input "true"
click at [549, 477] on button "SUBMIT" at bounding box center [570, 462] width 124 height 29
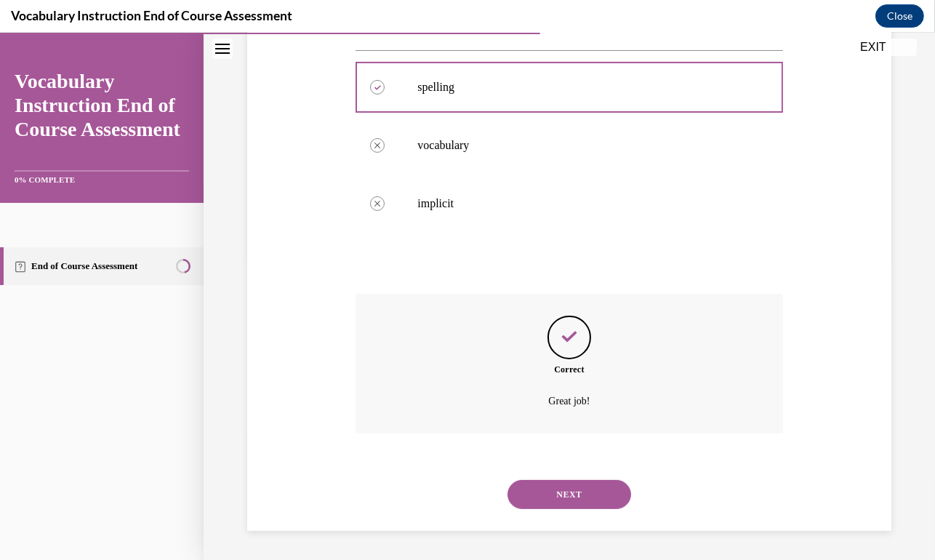
scroll to position [328, 0]
click at [553, 496] on button "NEXT" at bounding box center [570, 494] width 124 height 29
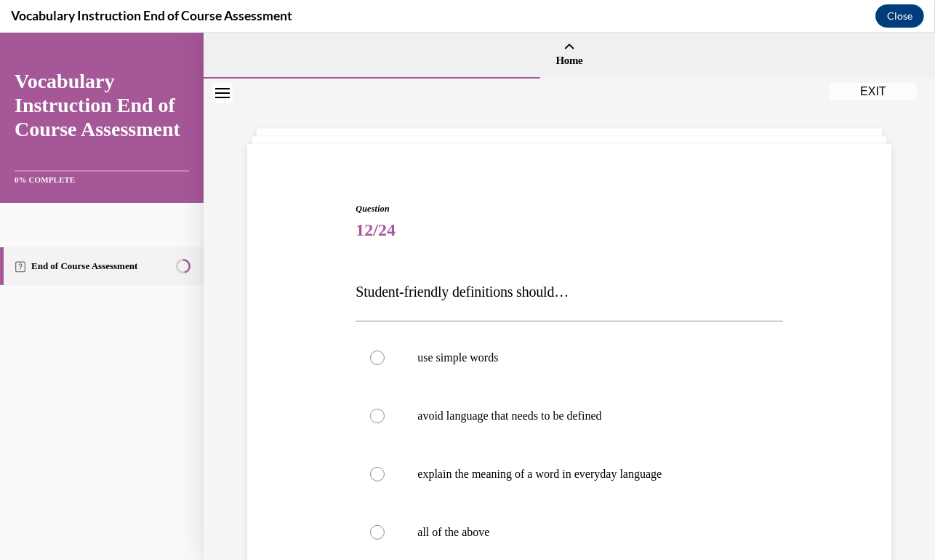
scroll to position [73, 0]
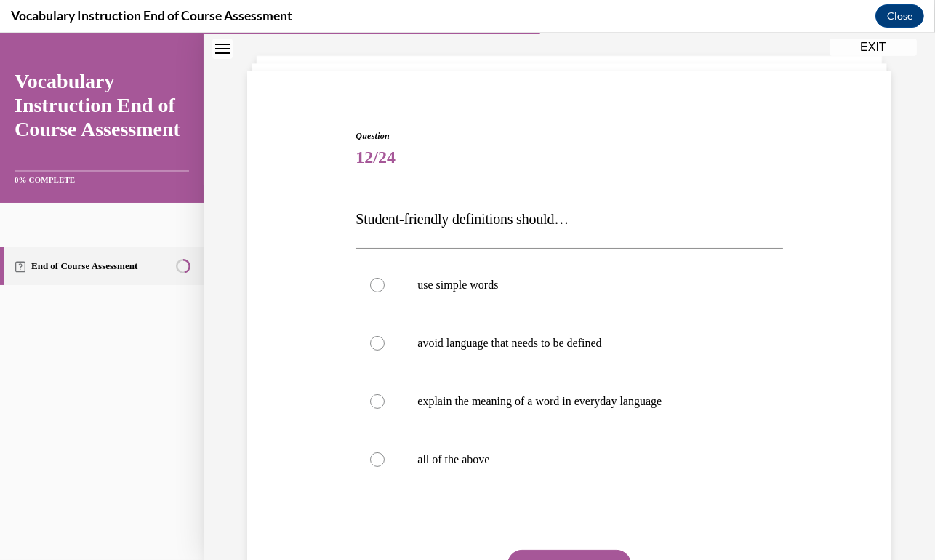
click at [375, 400] on div at bounding box center [377, 401] width 15 height 15
click at [375, 400] on input "explain the meaning of a word in everyday language" at bounding box center [377, 401] width 15 height 15
radio input "true"
click at [373, 463] on div at bounding box center [377, 459] width 15 height 15
click at [373, 463] on input "all of the above" at bounding box center [377, 459] width 15 height 15
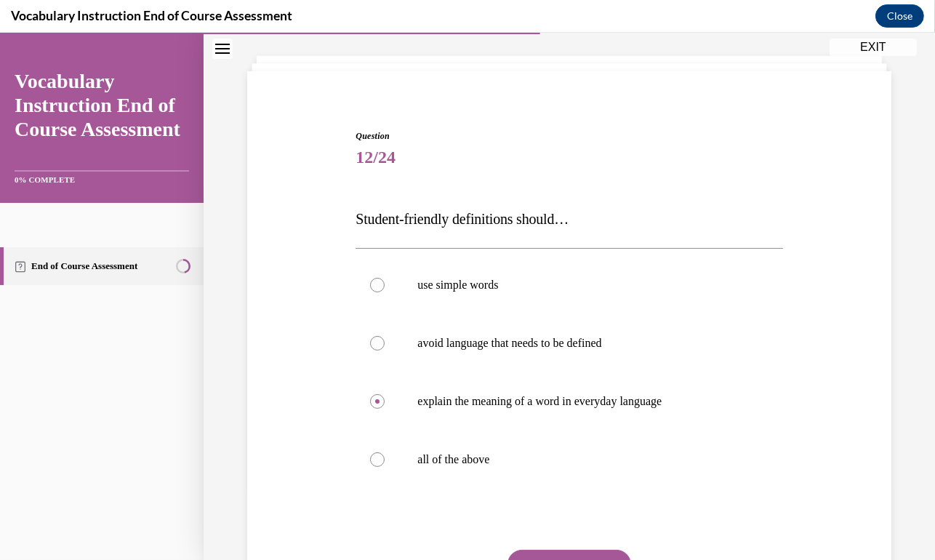
radio input "true"
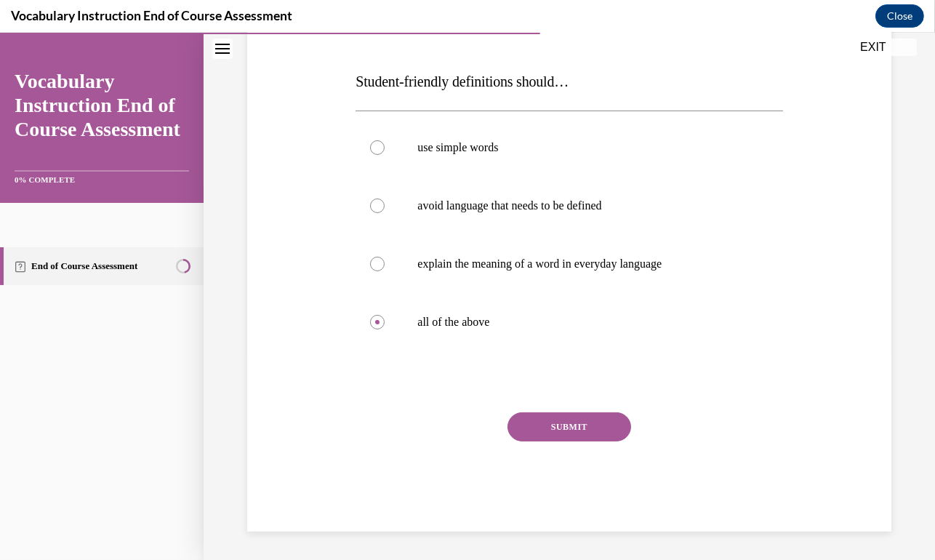
click at [591, 430] on button "SUBMIT" at bounding box center [570, 426] width 124 height 29
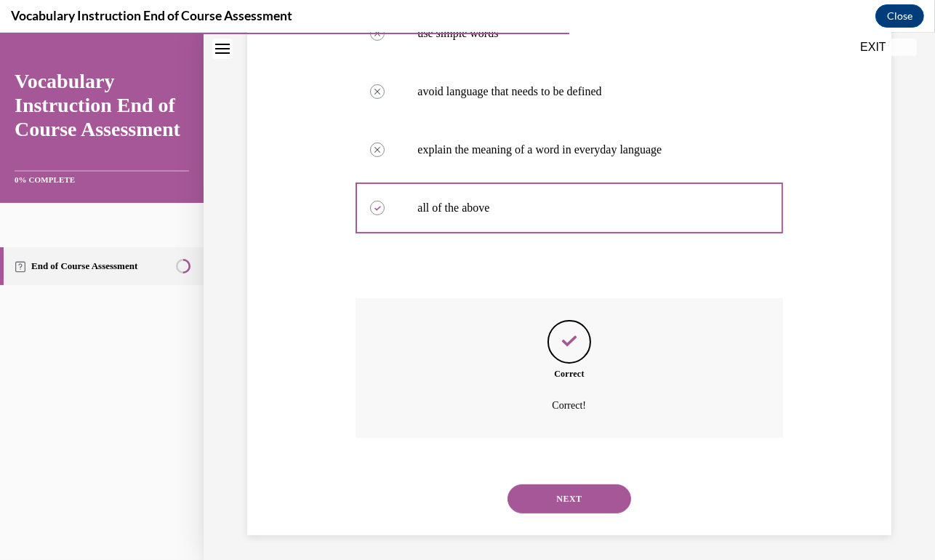
scroll to position [328, 0]
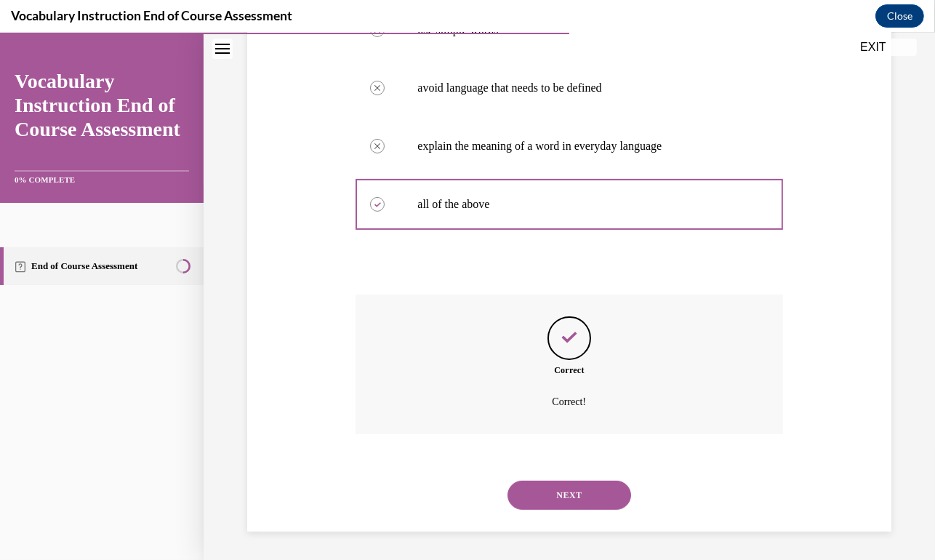
click at [567, 494] on button "NEXT" at bounding box center [570, 495] width 124 height 29
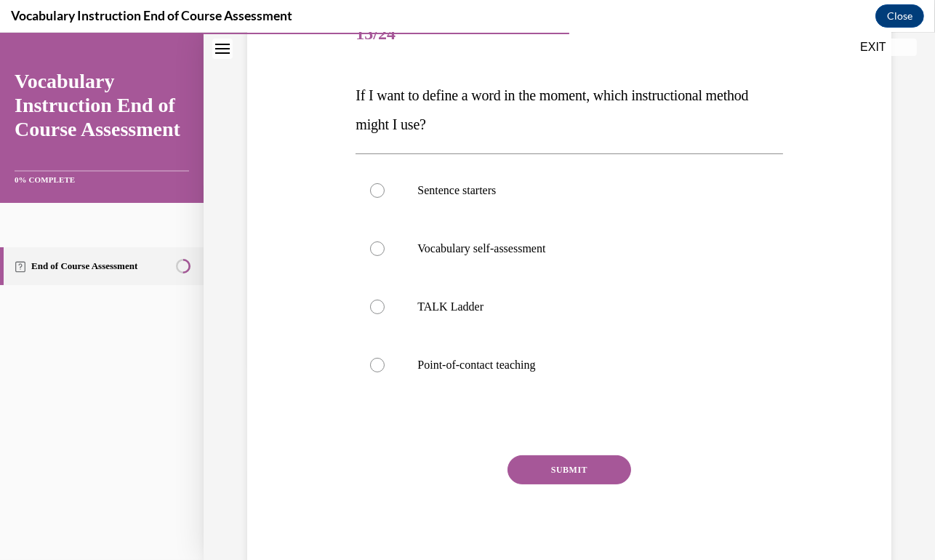
scroll to position [218, 0]
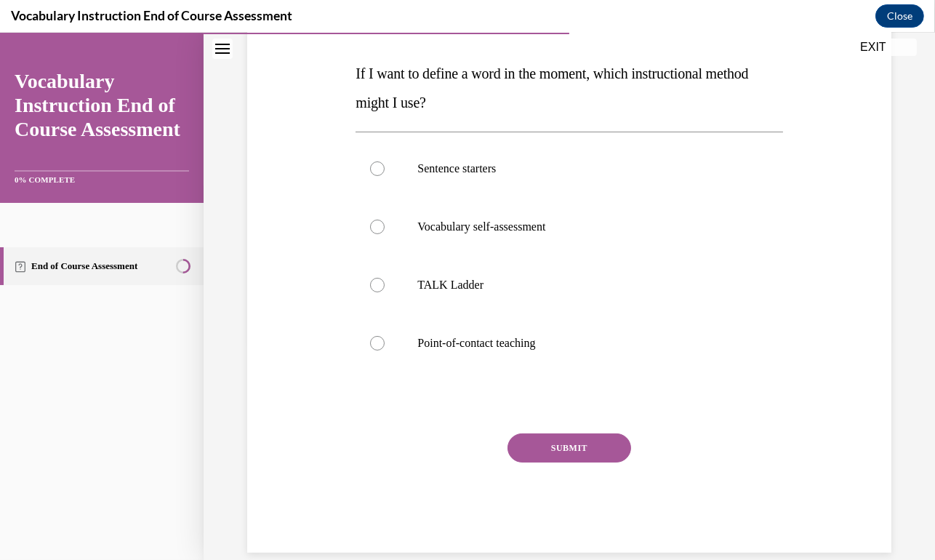
click at [378, 342] on div at bounding box center [377, 343] width 15 height 15
click at [378, 342] on input "Point-of-contact teaching" at bounding box center [377, 343] width 15 height 15
radio input "true"
click at [559, 447] on button "SUBMIT" at bounding box center [570, 447] width 124 height 29
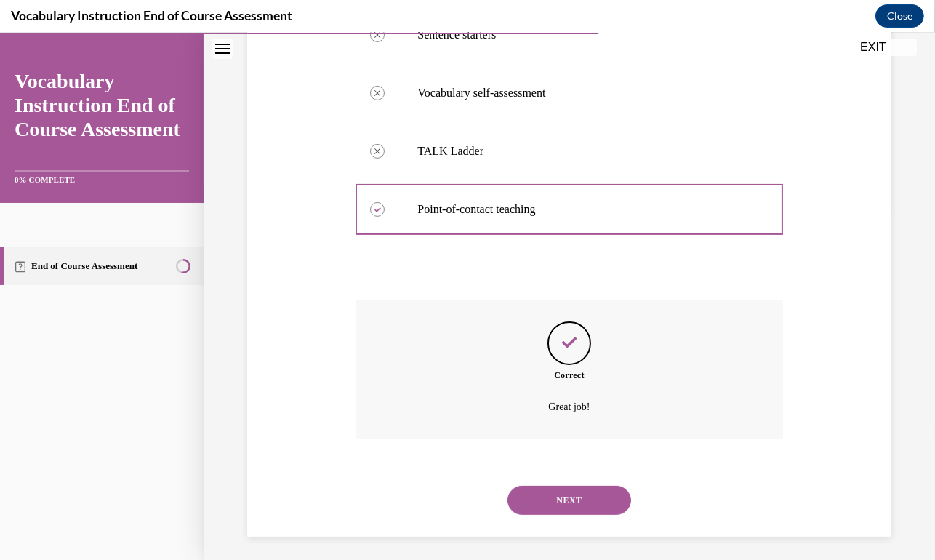
scroll to position [357, 0]
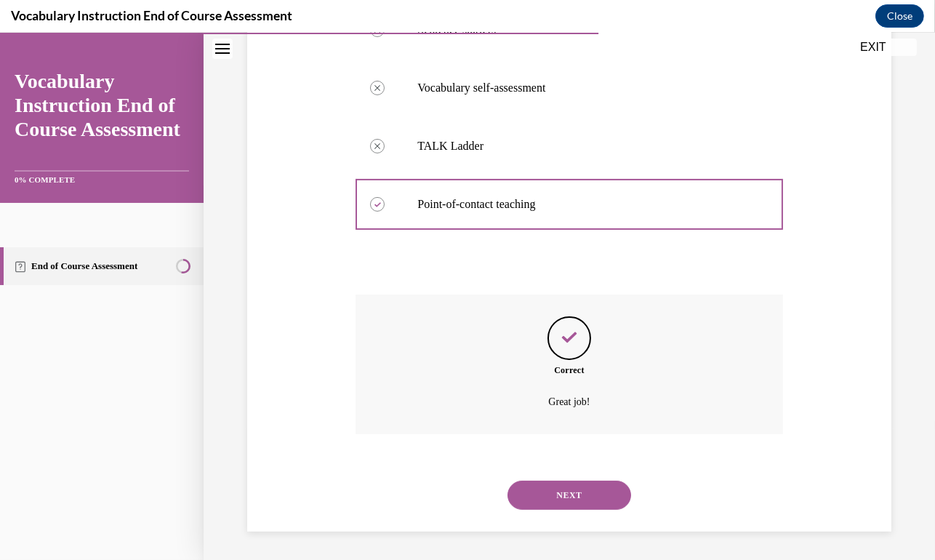
click at [567, 499] on button "NEXT" at bounding box center [570, 495] width 124 height 29
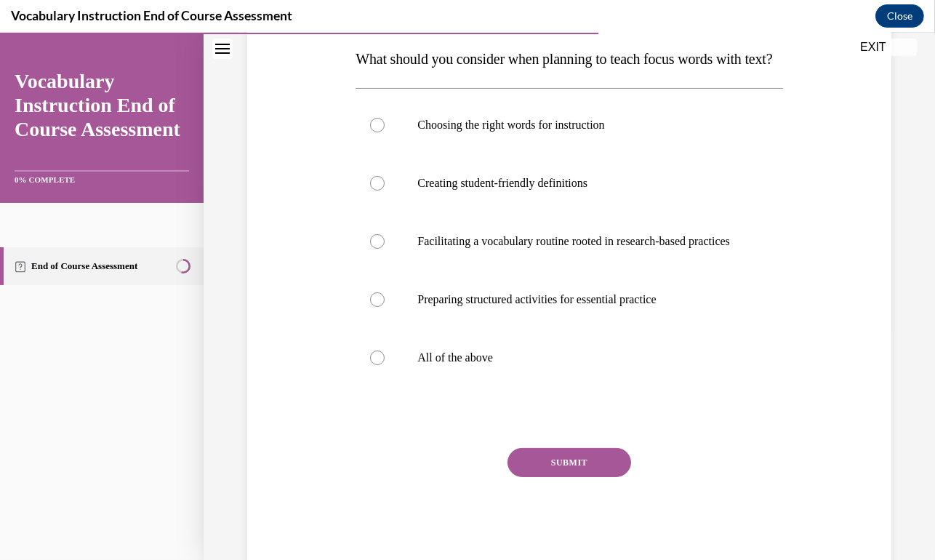
scroll to position [218, 0]
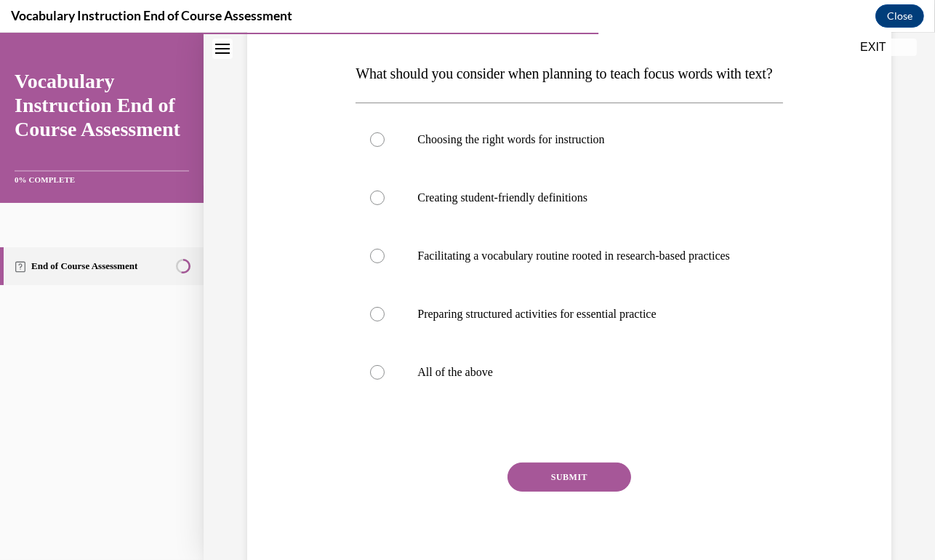
click at [377, 380] on div at bounding box center [377, 372] width 15 height 15
click at [377, 380] on input "All of the above" at bounding box center [377, 372] width 15 height 15
radio input "true"
click at [572, 492] on button "SUBMIT" at bounding box center [570, 477] width 124 height 29
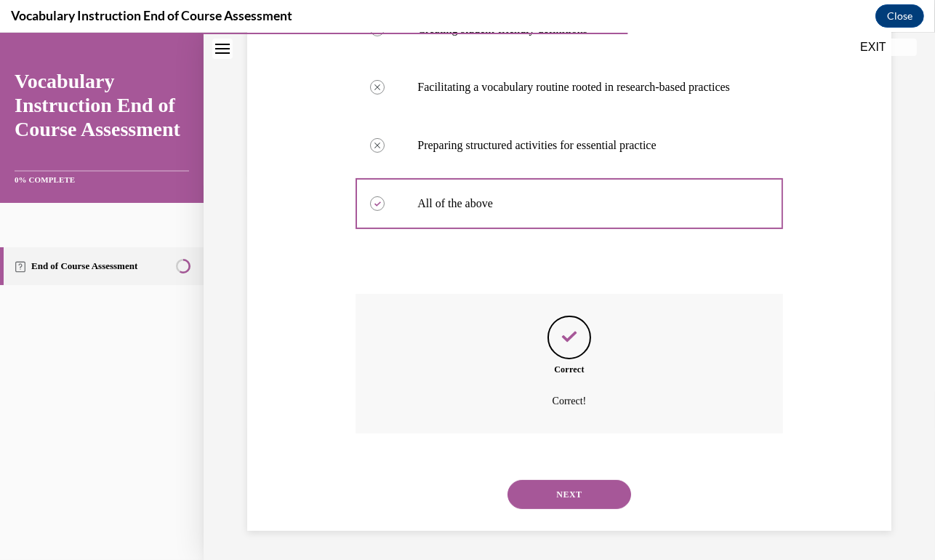
scroll to position [430, 0]
click at [551, 497] on button "NEXT" at bounding box center [570, 494] width 124 height 29
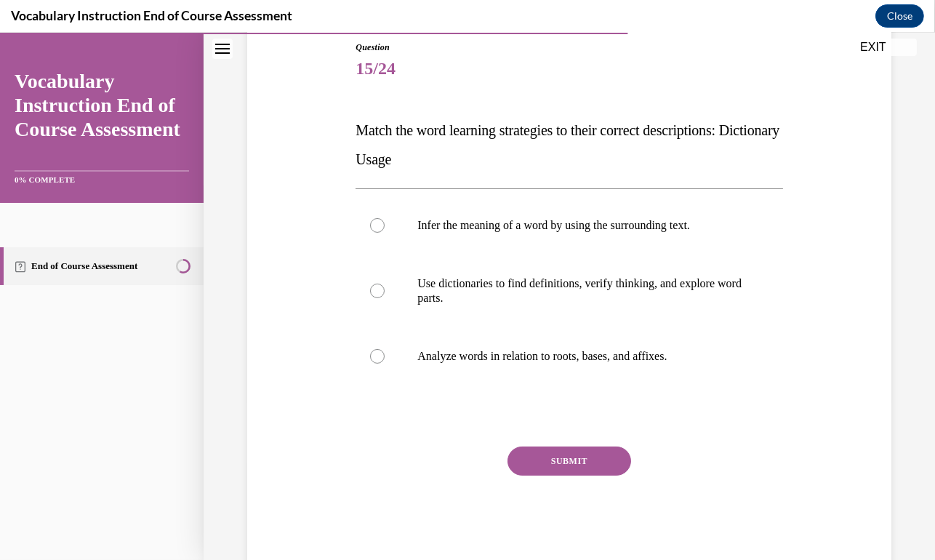
click at [375, 289] on div at bounding box center [377, 291] width 15 height 15
click at [375, 289] on input "Use dictionaries to find definitions, verify thinking, and explore word parts." at bounding box center [377, 291] width 15 height 15
radio input "true"
click at [559, 457] on button "SUBMIT" at bounding box center [570, 461] width 124 height 29
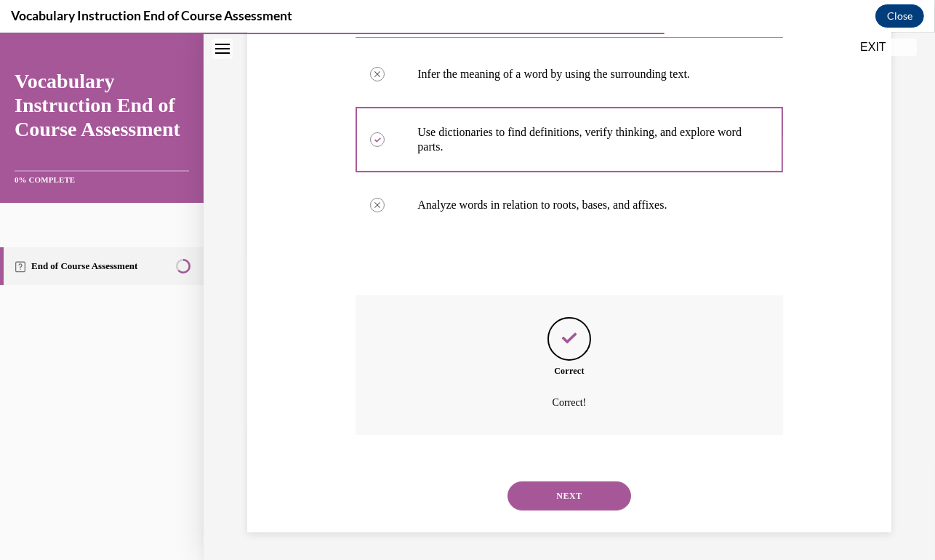
scroll to position [313, 0]
click at [545, 489] on button "NEXT" at bounding box center [570, 495] width 124 height 29
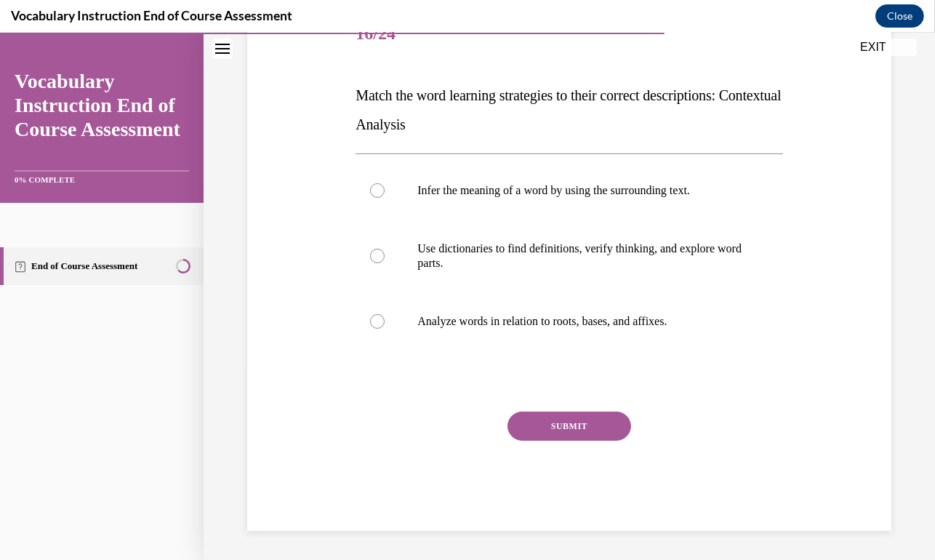
scroll to position [161, 0]
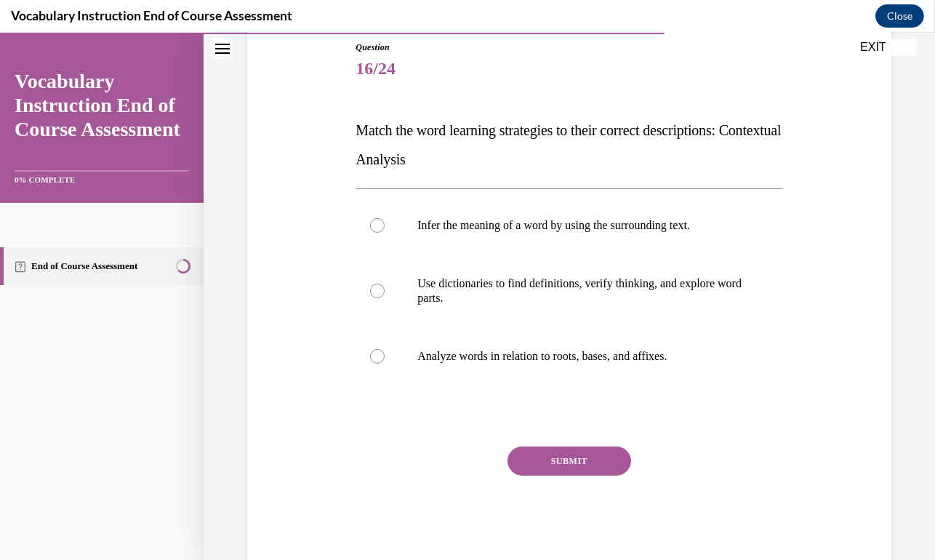
click at [380, 225] on div at bounding box center [377, 225] width 15 height 15
click at [380, 225] on input "Infer the meaning of a word by using the surrounding text." at bounding box center [377, 225] width 15 height 15
radio input "true"
click at [579, 465] on button "SUBMIT" at bounding box center [570, 461] width 124 height 29
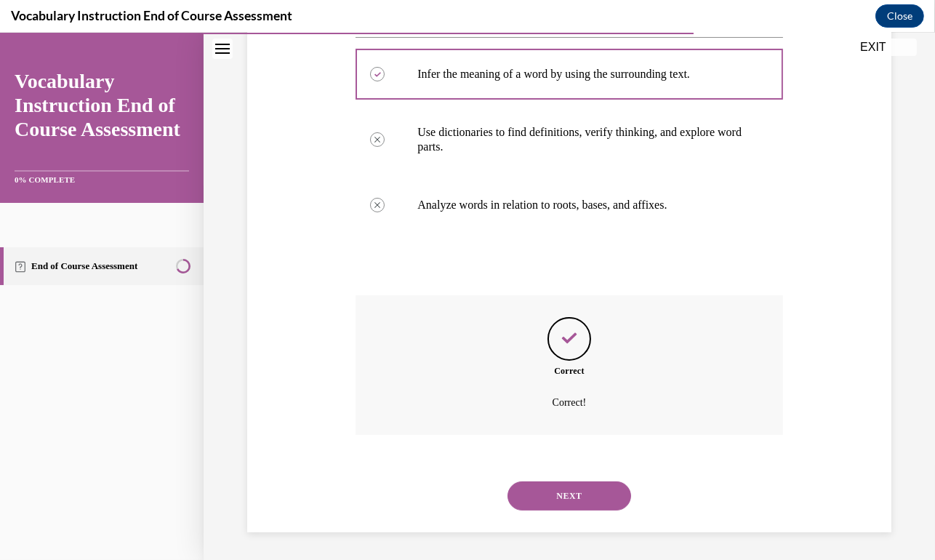
scroll to position [313, 0]
click at [536, 500] on button "NEXT" at bounding box center [570, 495] width 124 height 29
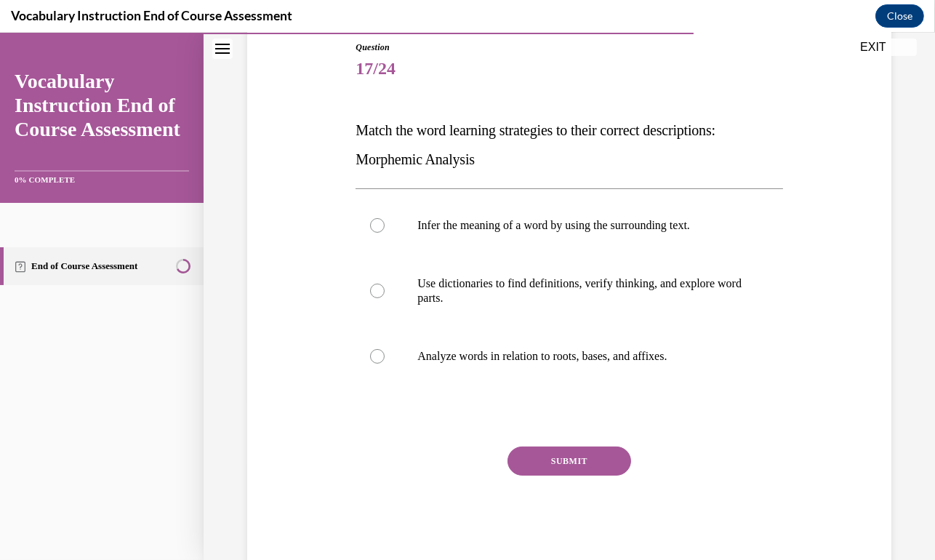
click at [371, 356] on div at bounding box center [377, 356] width 15 height 15
click at [371, 356] on input "Analyze words in relation to roots, bases, and affixes." at bounding box center [377, 356] width 15 height 15
radio input "true"
click at [535, 452] on button "SUBMIT" at bounding box center [570, 461] width 124 height 29
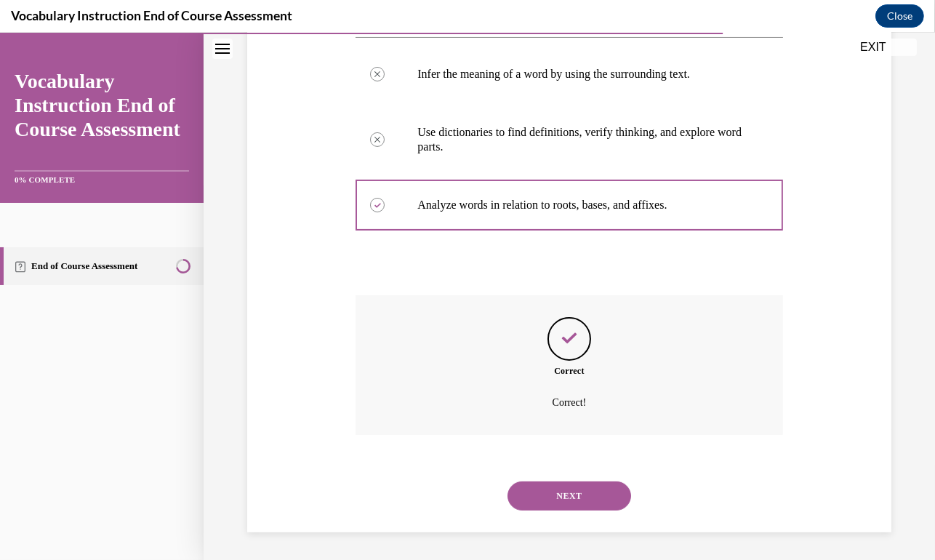
scroll to position [313, 0]
click at [560, 500] on button "NEXT" at bounding box center [570, 495] width 124 height 29
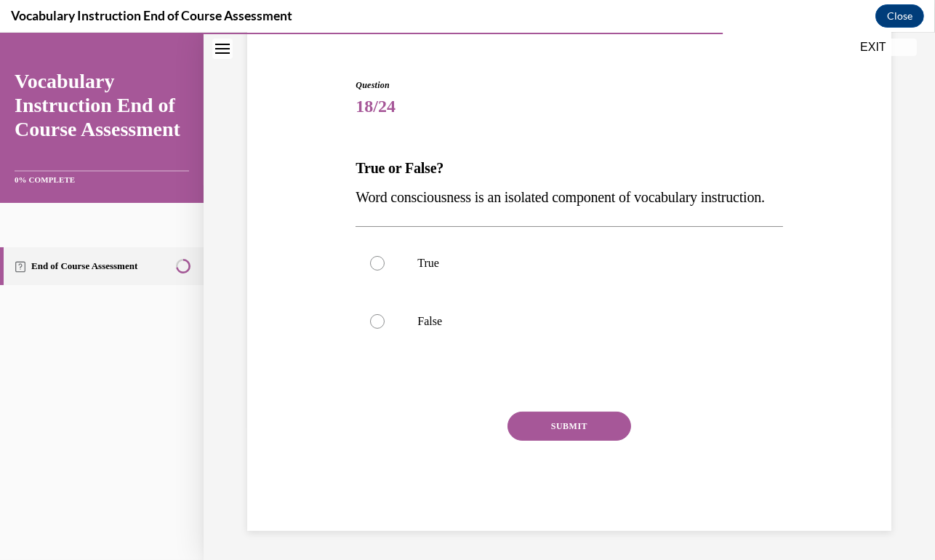
click at [377, 319] on div at bounding box center [377, 321] width 15 height 15
click at [377, 319] on input "False" at bounding box center [377, 321] width 15 height 15
radio input "true"
click at [569, 430] on button "SUBMIT" at bounding box center [570, 426] width 124 height 29
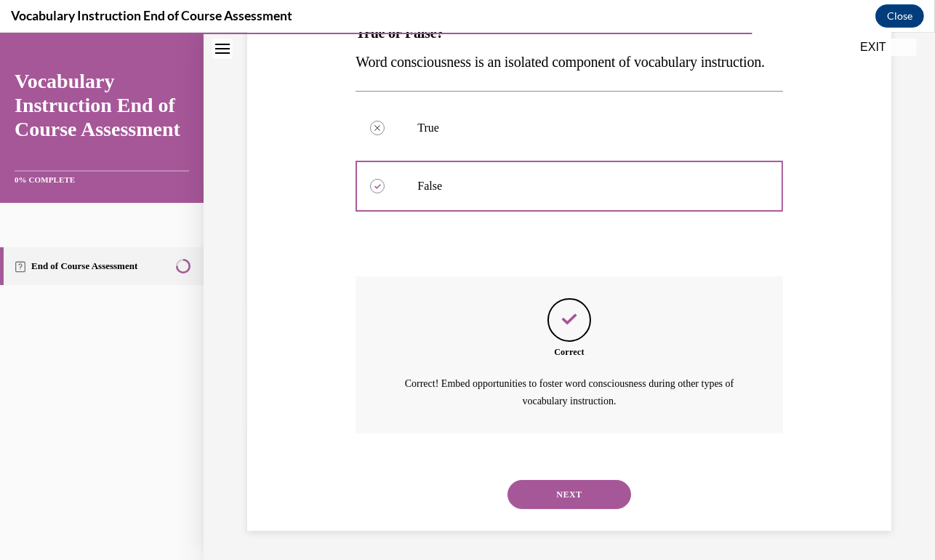
scroll to position [287, 0]
click at [561, 497] on button "NEXT" at bounding box center [570, 494] width 124 height 29
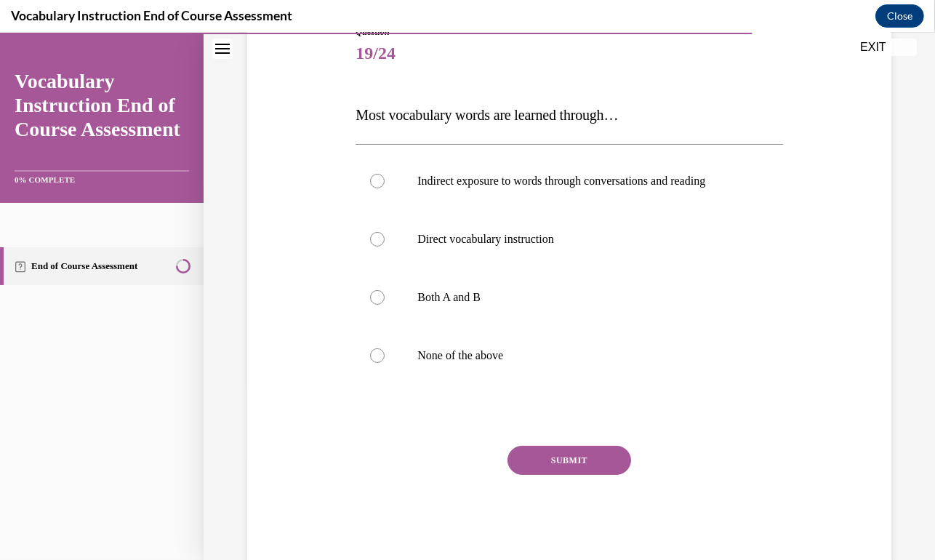
scroll to position [210, 0]
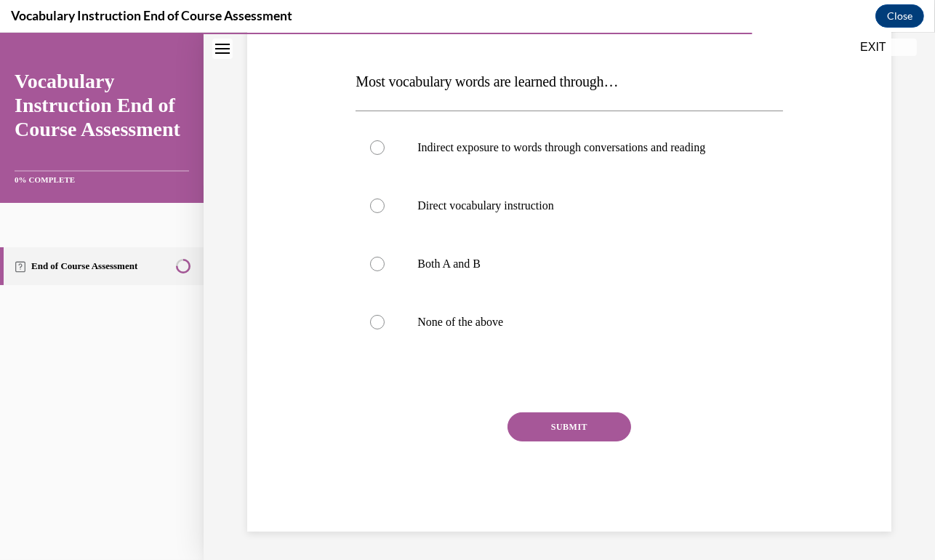
click at [373, 146] on div at bounding box center [377, 147] width 15 height 15
click at [373, 146] on input "Indirect exposure to words through conversations and reading" at bounding box center [377, 147] width 15 height 15
radio input "true"
click at [564, 436] on button "SUBMIT" at bounding box center [570, 426] width 124 height 29
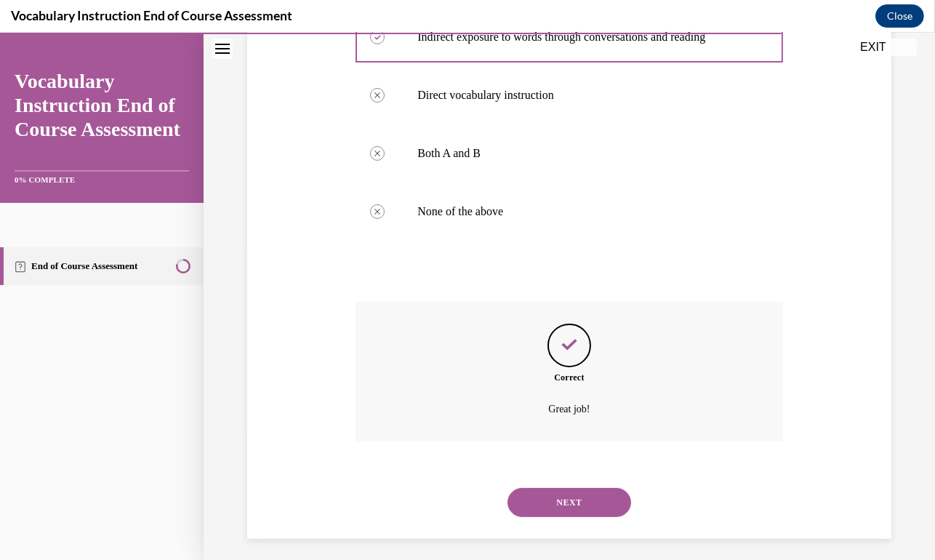
scroll to position [328, 0]
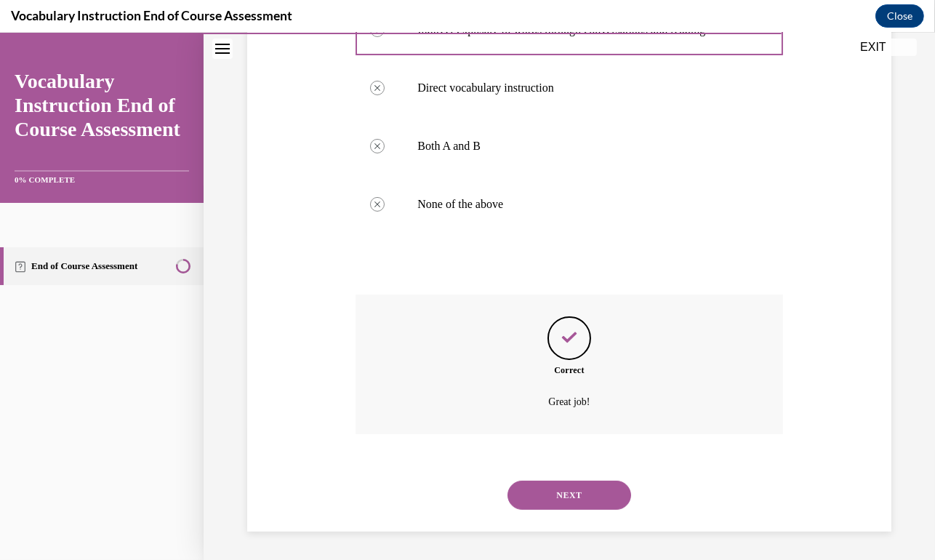
click at [568, 497] on button "NEXT" at bounding box center [570, 495] width 124 height 29
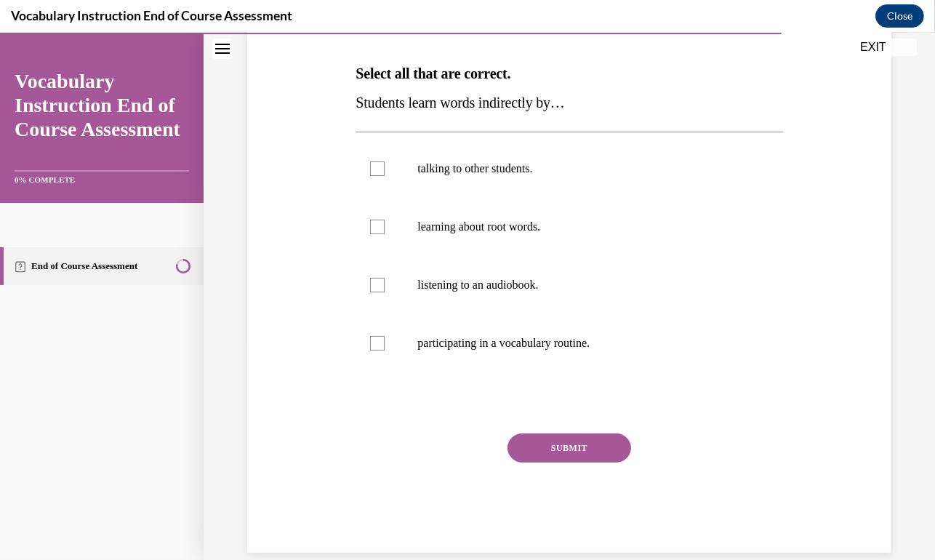
scroll to position [218, 0]
click at [375, 167] on div at bounding box center [377, 168] width 15 height 15
click at [375, 167] on input "talking to other students." at bounding box center [377, 168] width 15 height 15
checkbox input "true"
click at [375, 285] on div at bounding box center [377, 285] width 15 height 15
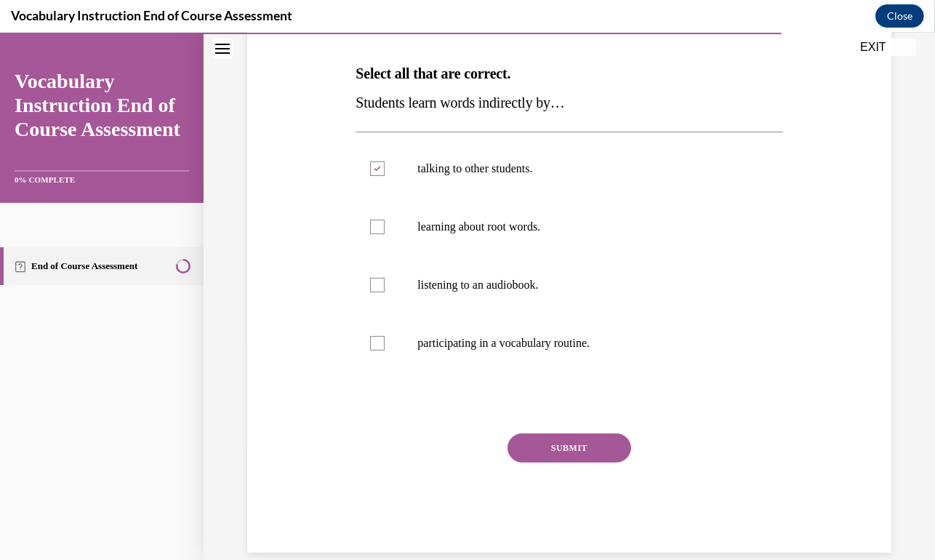
click at [375, 285] on input "listening to an audiobook." at bounding box center [377, 285] width 15 height 15
checkbox input "true"
click at [559, 445] on button "SUBMIT" at bounding box center [570, 447] width 124 height 29
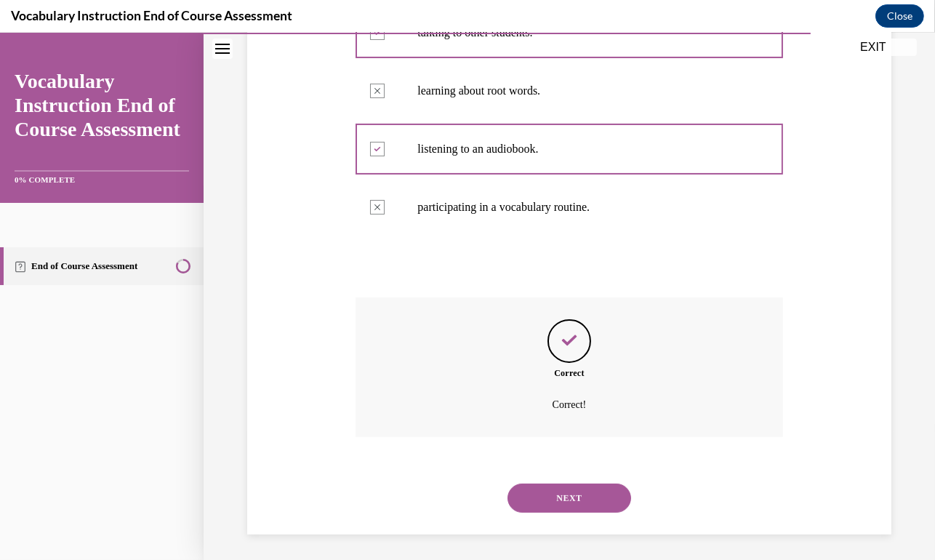
scroll to position [357, 0]
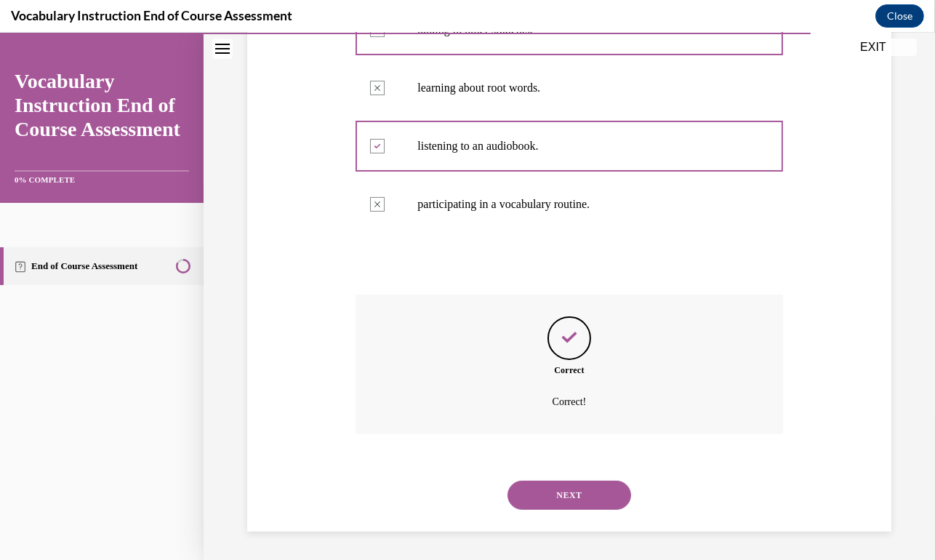
click at [570, 507] on button "NEXT" at bounding box center [570, 495] width 124 height 29
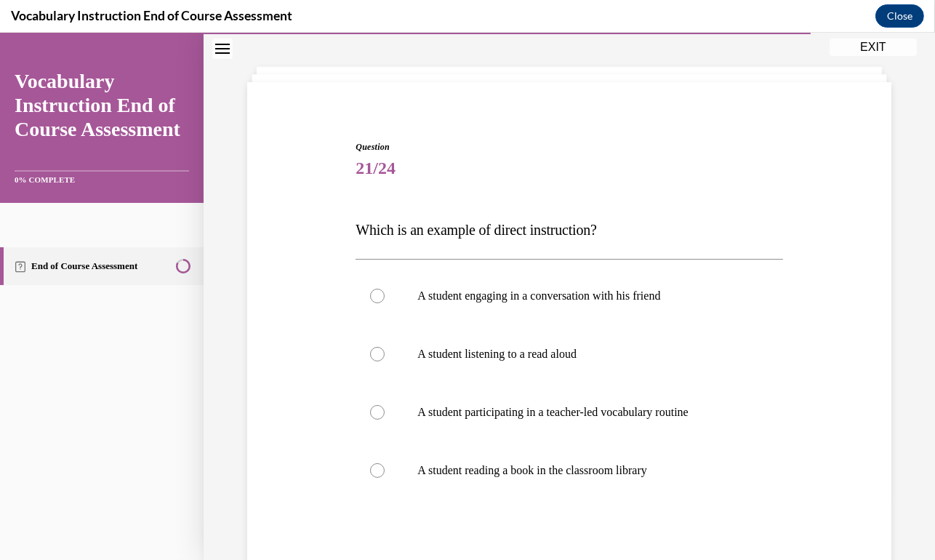
scroll to position [145, 0]
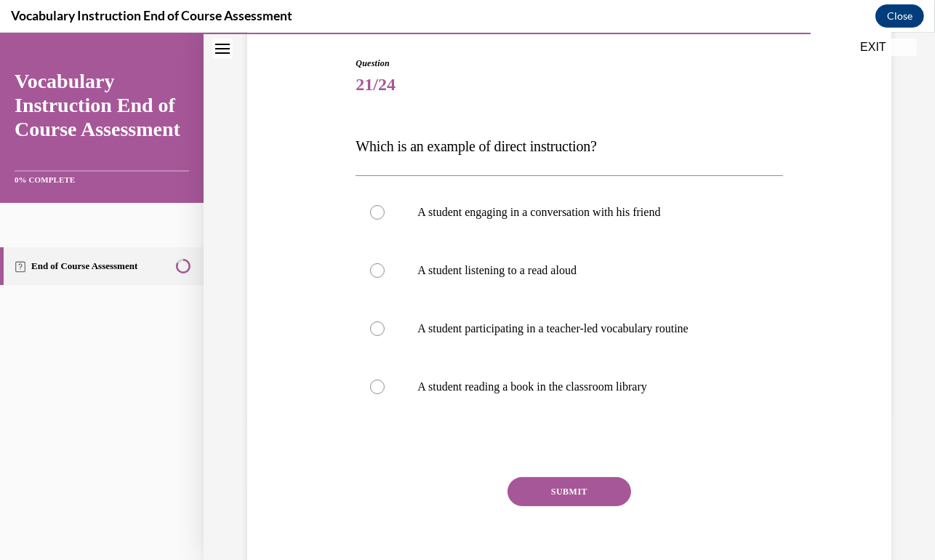
click at [377, 329] on div at bounding box center [377, 328] width 15 height 15
click at [377, 329] on input "A student participating in a teacher-led vocabulary routine" at bounding box center [377, 328] width 15 height 15
radio input "true"
click at [573, 497] on button "SUBMIT" at bounding box center [570, 491] width 124 height 29
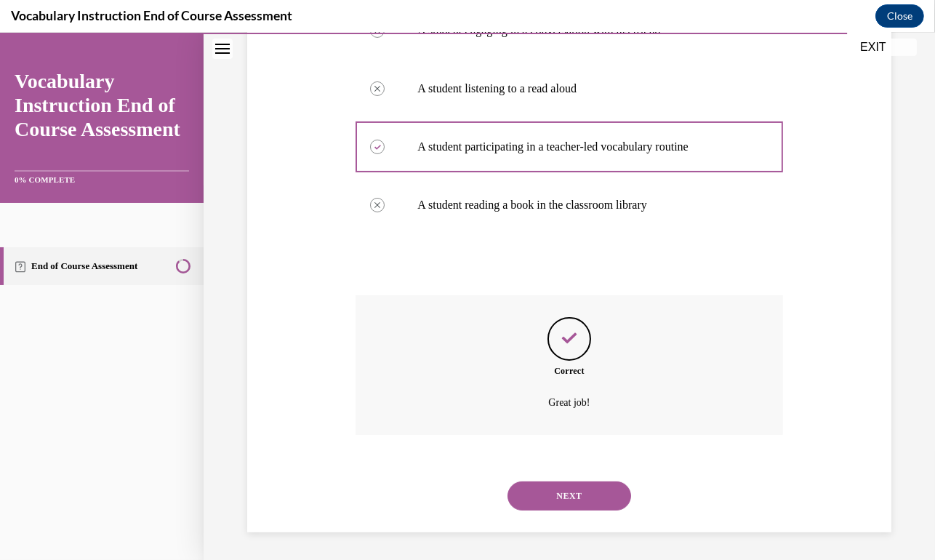
scroll to position [328, 0]
click at [552, 493] on button "NEXT" at bounding box center [570, 495] width 124 height 29
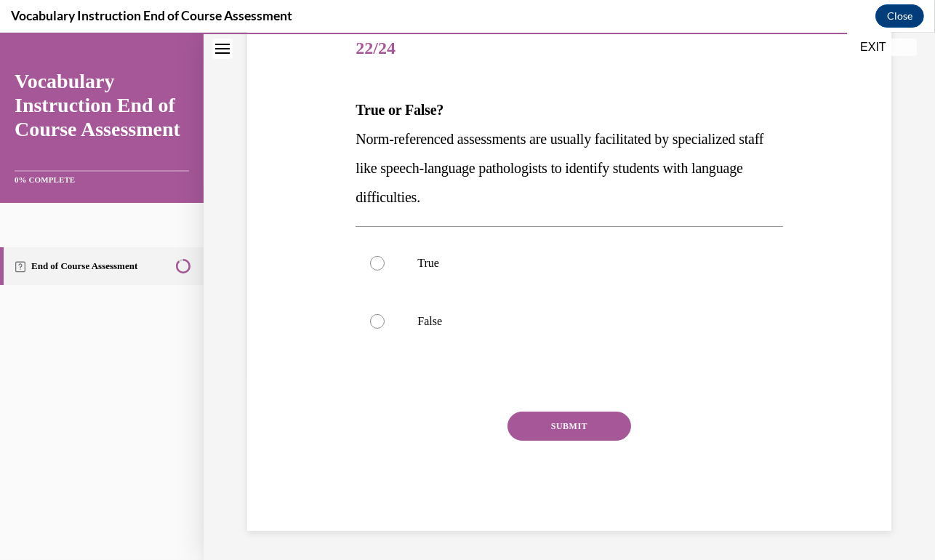
scroll to position [161, 0]
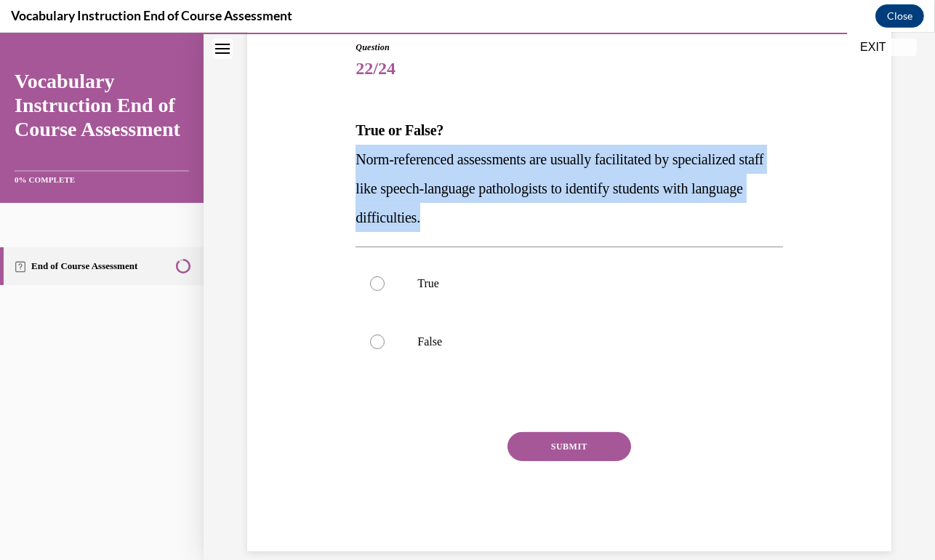
drag, startPoint x: 479, startPoint y: 217, endPoint x: 348, endPoint y: 161, distance: 142.4
click at [348, 161] on div "Question 22/24 True or False? Norm-referenced assessments are usually facilitat…" at bounding box center [570, 274] width 652 height 554
copy span "Norm-referenced assessments are usually facilitated by specialized staff like s…"
click at [348, 161] on div "Question 22/24 True or False? Norm-referenced assessments are usually facilitat…" at bounding box center [570, 274] width 652 height 554
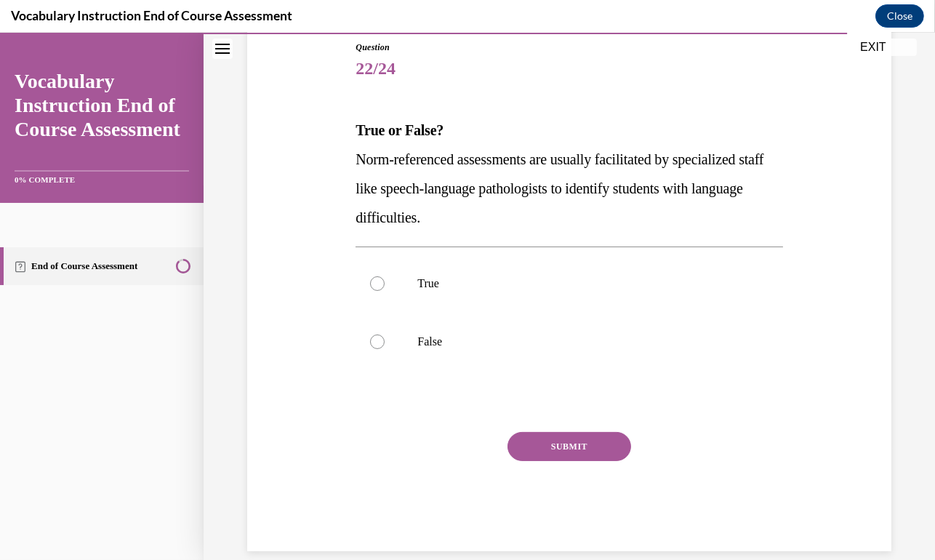
click at [378, 284] on div at bounding box center [377, 283] width 15 height 15
click at [378, 284] on input "True" at bounding box center [377, 283] width 15 height 15
radio input "true"
click at [535, 442] on button "SUBMIT" at bounding box center [570, 446] width 124 height 29
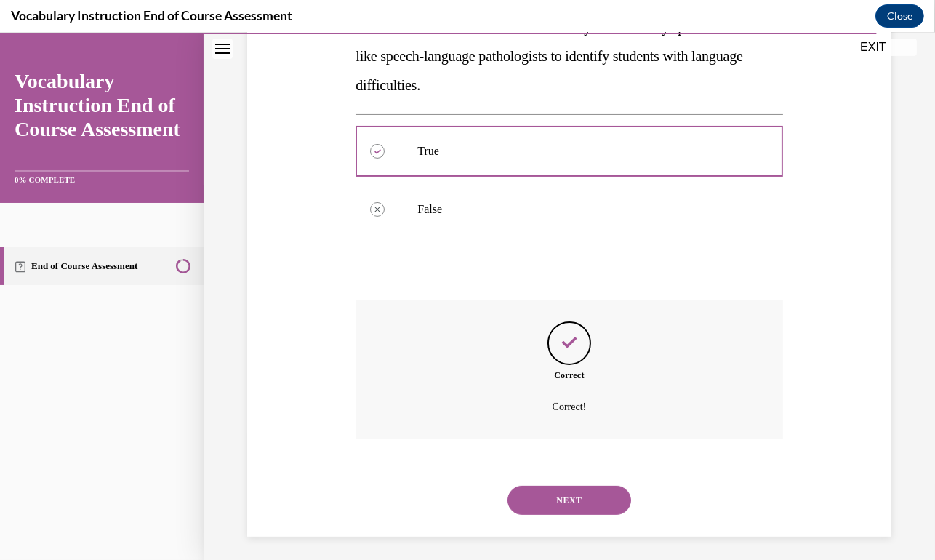
scroll to position [299, 0]
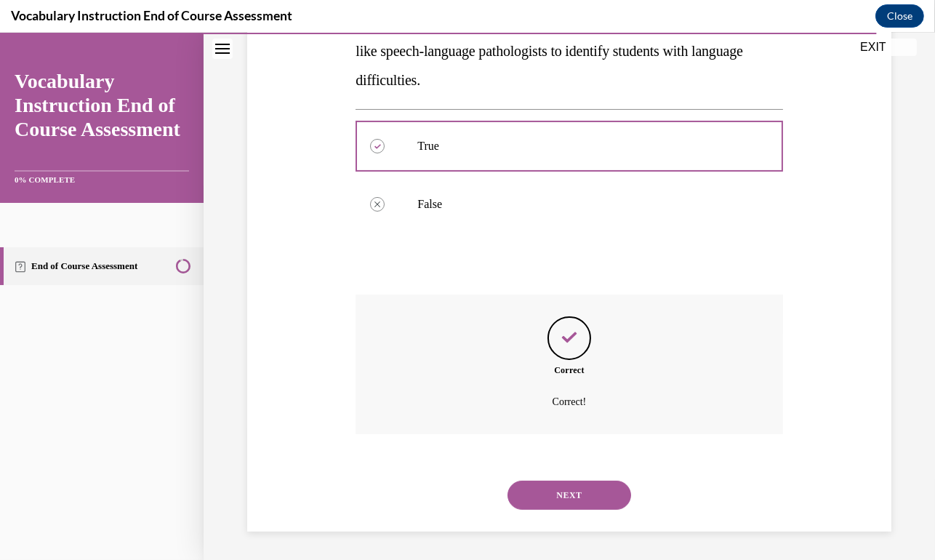
click at [589, 497] on button "NEXT" at bounding box center [570, 495] width 124 height 29
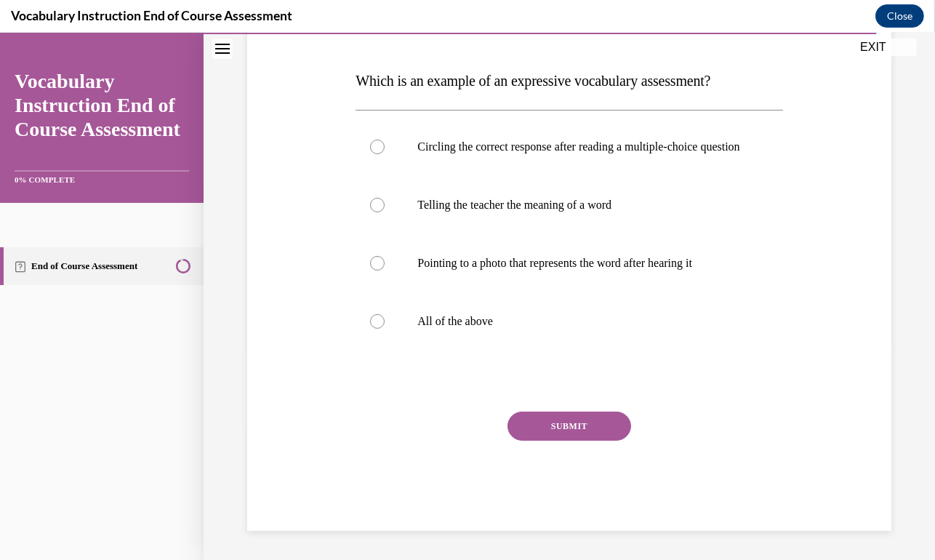
scroll to position [215, 0]
click at [377, 329] on div at bounding box center [377, 321] width 15 height 15
click at [377, 329] on input "All of the above" at bounding box center [377, 321] width 15 height 15
radio input "true"
click at [580, 436] on button "SUBMIT" at bounding box center [570, 426] width 124 height 29
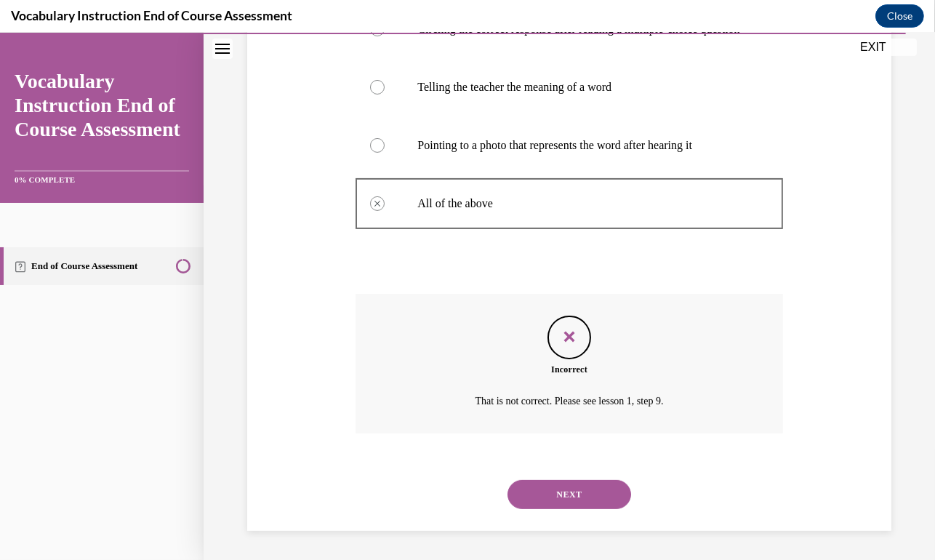
scroll to position [343, 0]
click at [590, 499] on button "NEXT" at bounding box center [570, 494] width 124 height 29
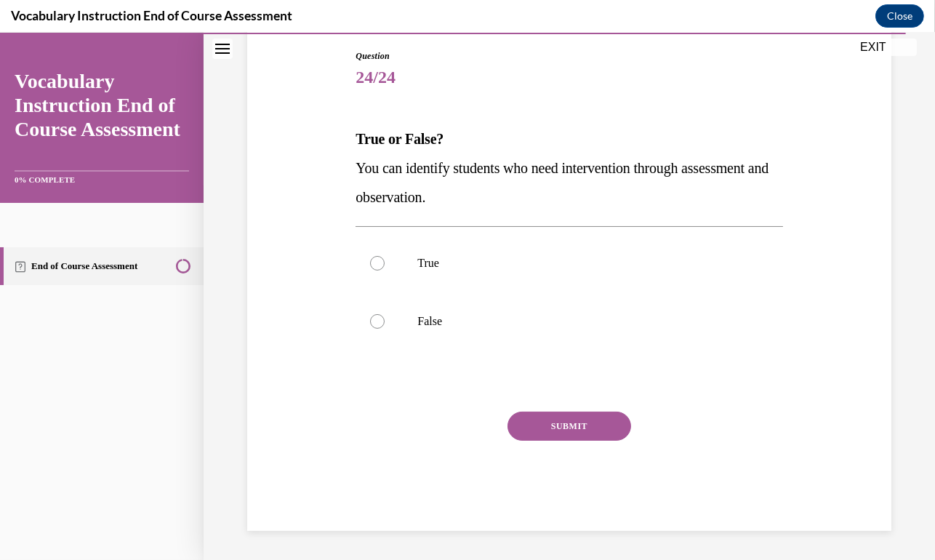
scroll to position [152, 0]
click at [372, 265] on div at bounding box center [377, 264] width 15 height 15
click at [372, 265] on input "True" at bounding box center [377, 264] width 15 height 15
radio input "true"
drag, startPoint x: 591, startPoint y: 431, endPoint x: 586, endPoint y: 418, distance: 13.4
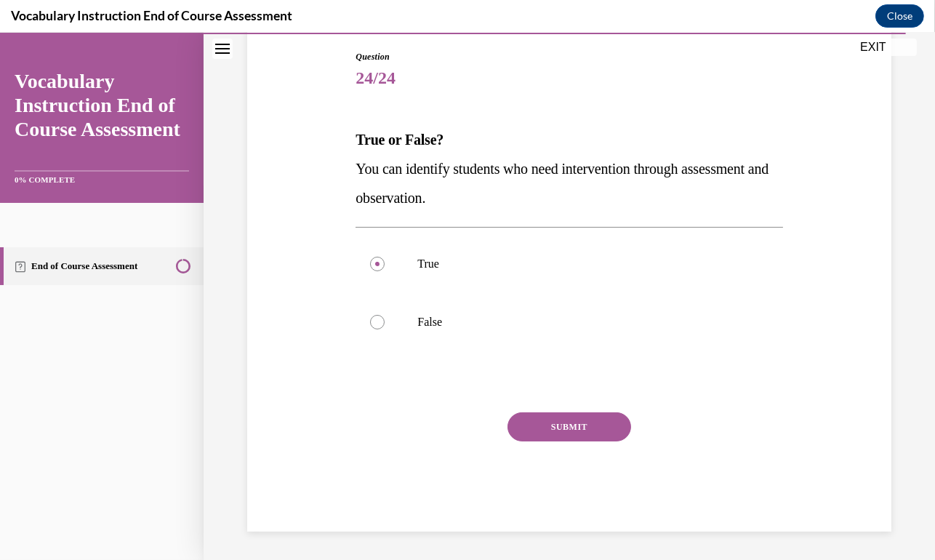
click at [591, 431] on button "SUBMIT" at bounding box center [570, 426] width 124 height 29
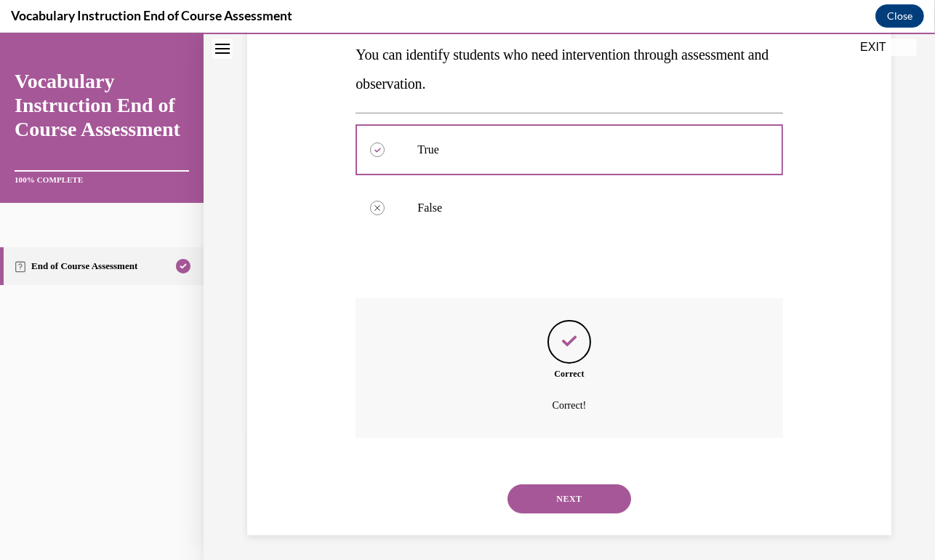
scroll to position [270, 0]
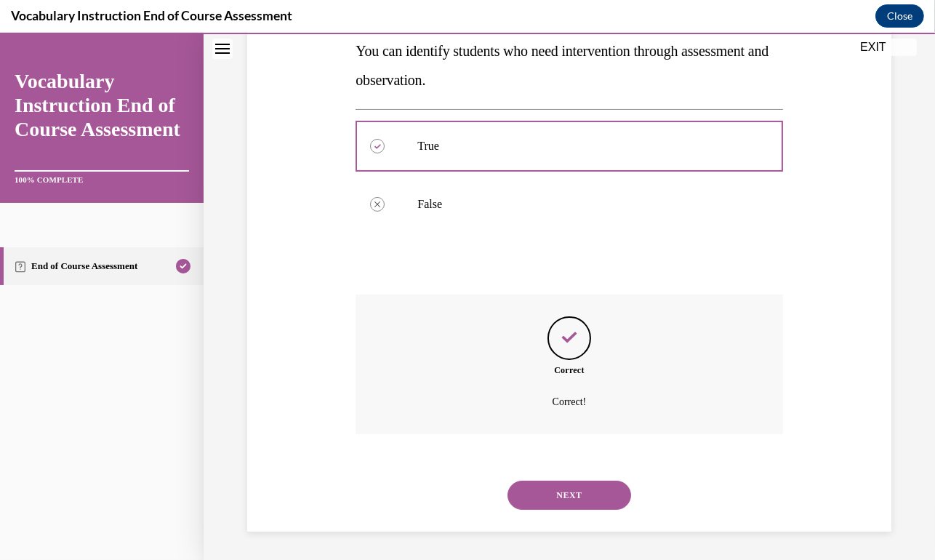
click at [558, 495] on button "NEXT" at bounding box center [570, 495] width 124 height 29
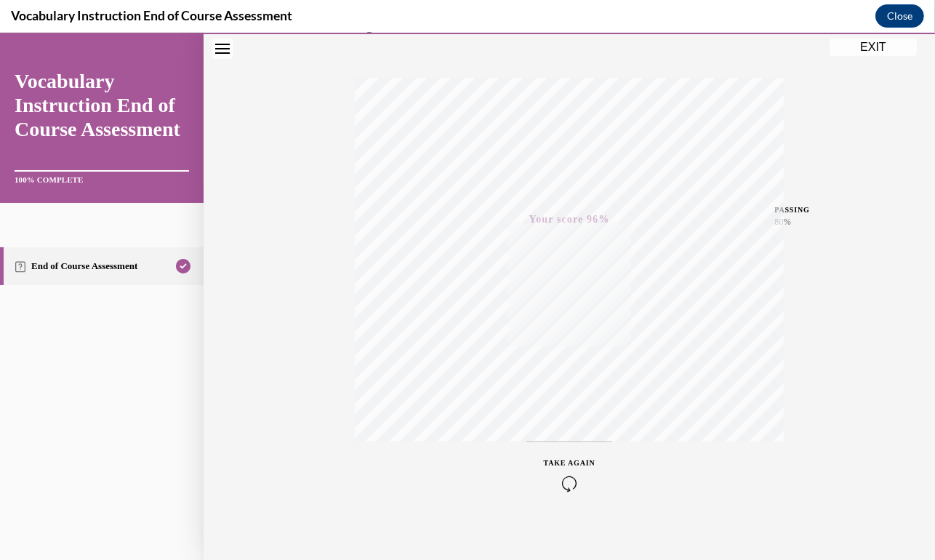
scroll to position [218, 0]
click at [882, 44] on button "EXIT" at bounding box center [873, 47] width 87 height 17
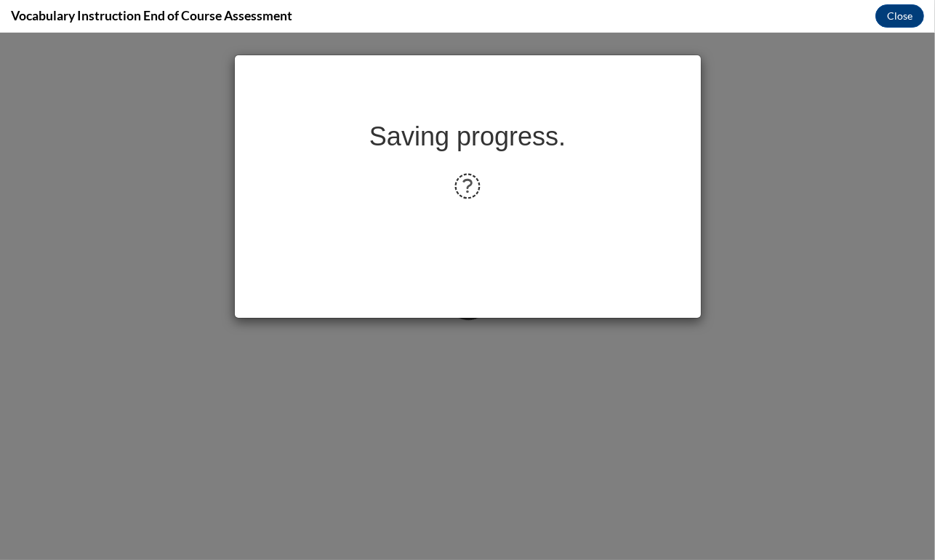
scroll to position [0, 0]
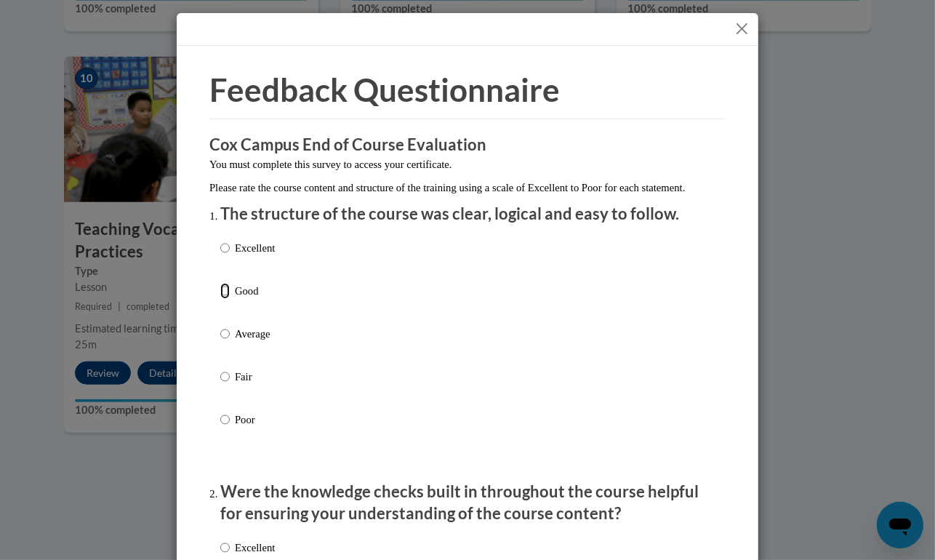
click at [220, 299] on input "Good" at bounding box center [224, 291] width 9 height 16
radio input "true"
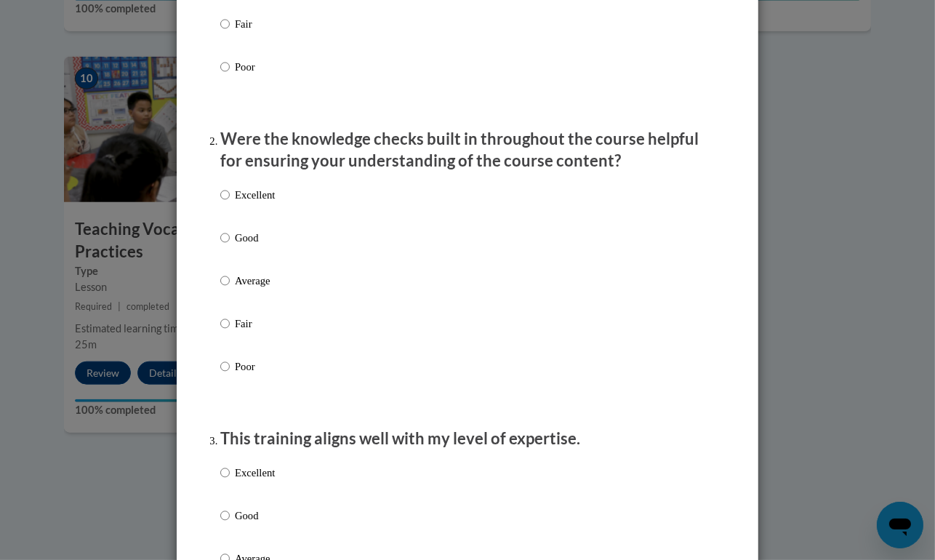
scroll to position [364, 0]
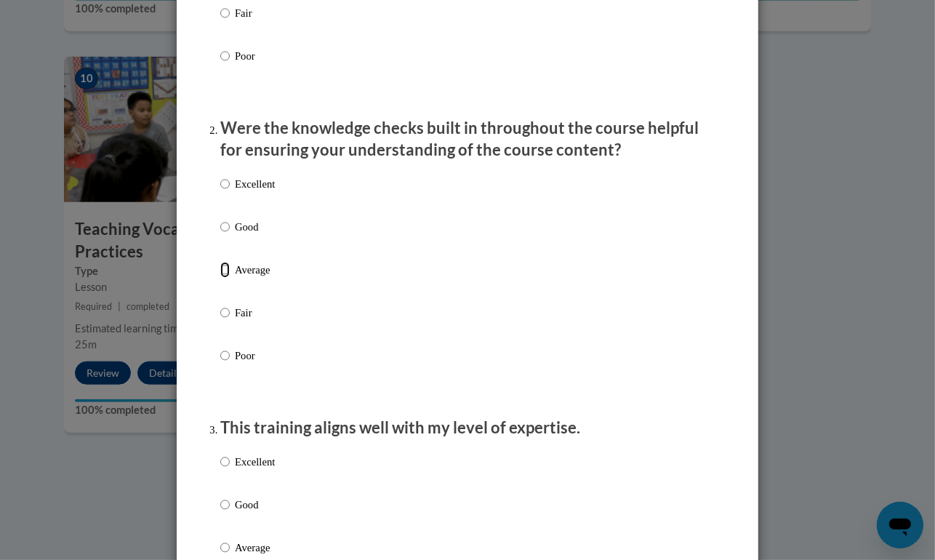
click at [220, 278] on input "Average" at bounding box center [224, 270] width 9 height 16
radio input "true"
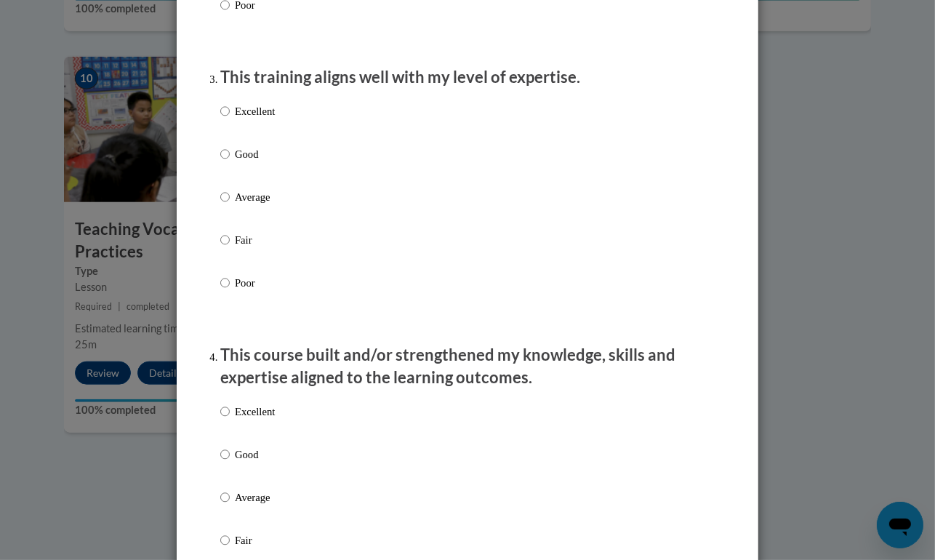
scroll to position [727, 0]
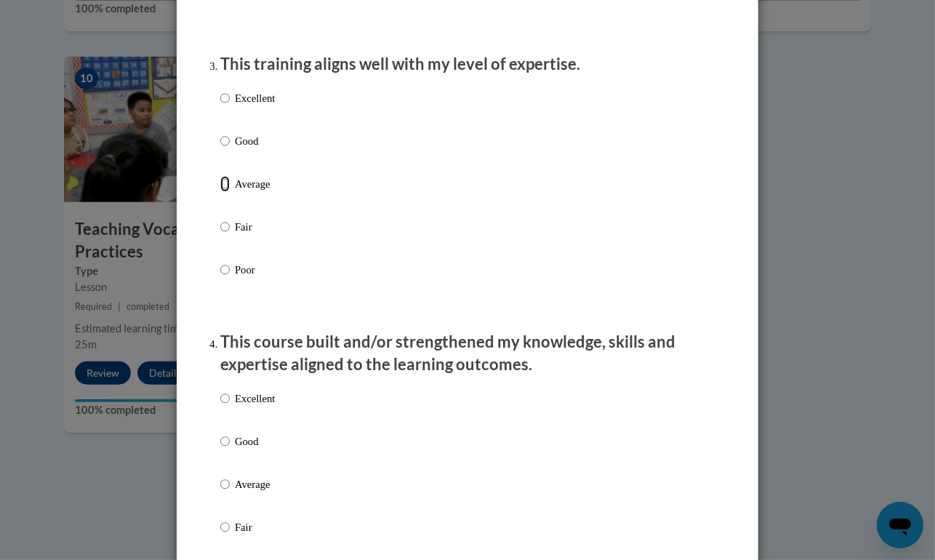
click at [220, 192] on input "Average" at bounding box center [224, 184] width 9 height 16
radio input "true"
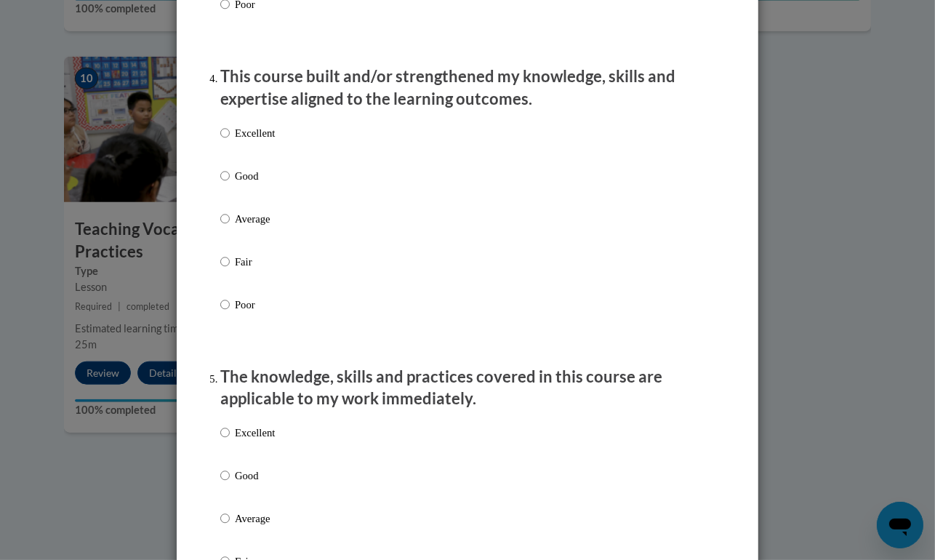
scroll to position [1018, 0]
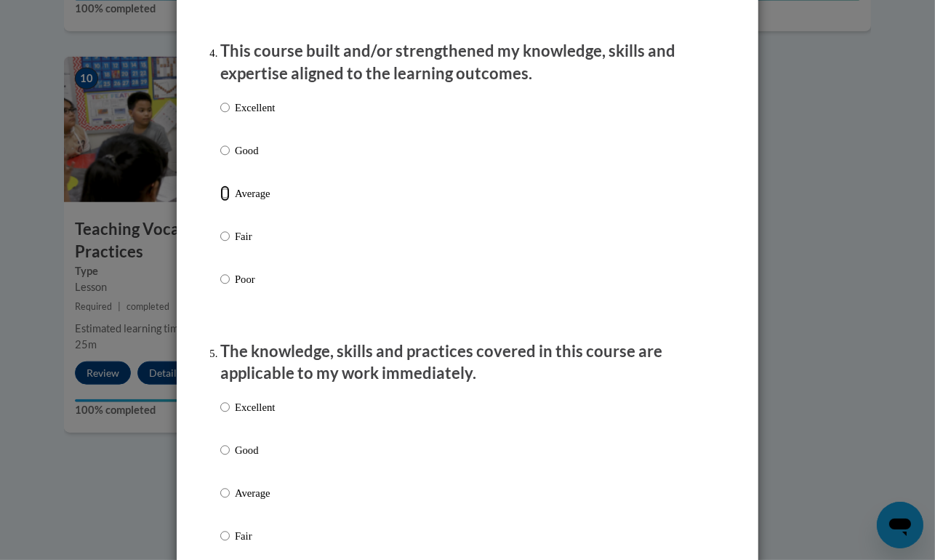
click at [220, 201] on input "Average" at bounding box center [224, 193] width 9 height 16
radio input "true"
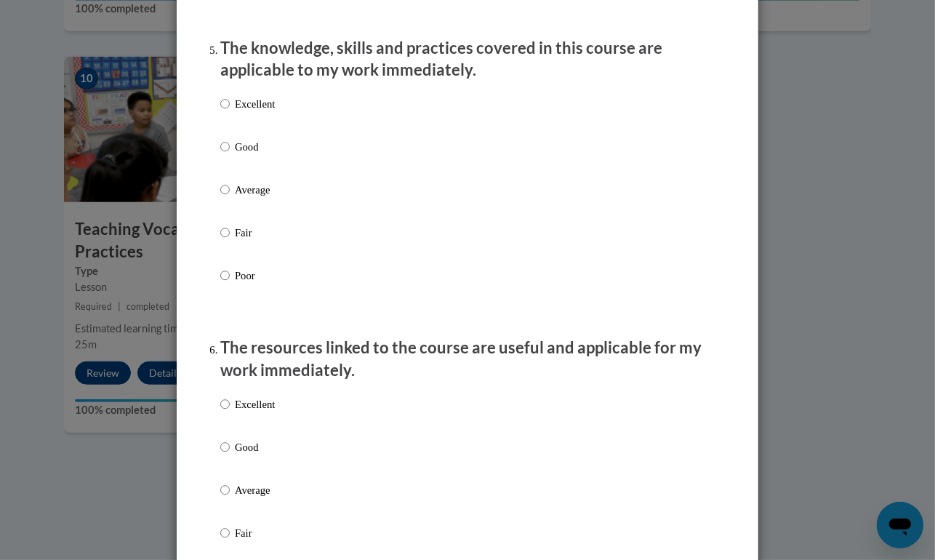
scroll to position [1382, 0]
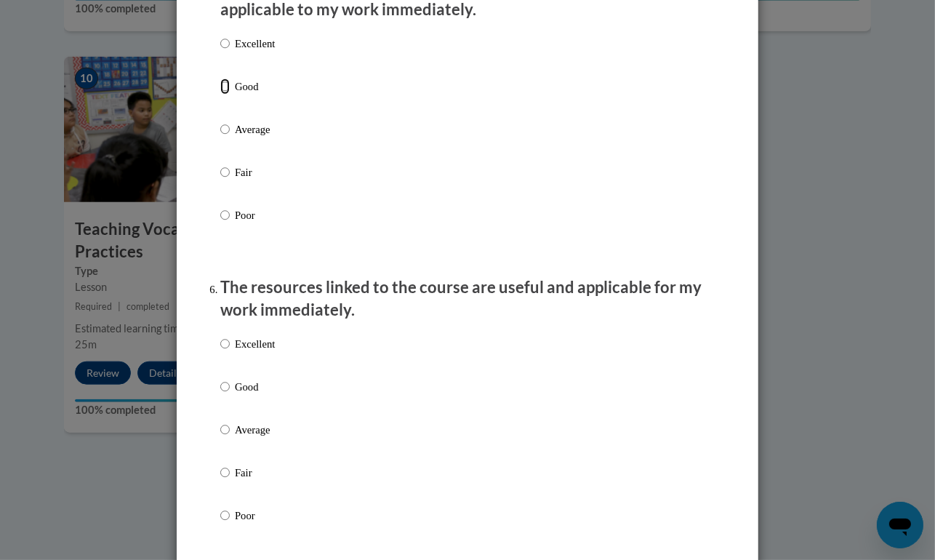
click at [221, 95] on input "Good" at bounding box center [224, 87] width 9 height 16
radio input "true"
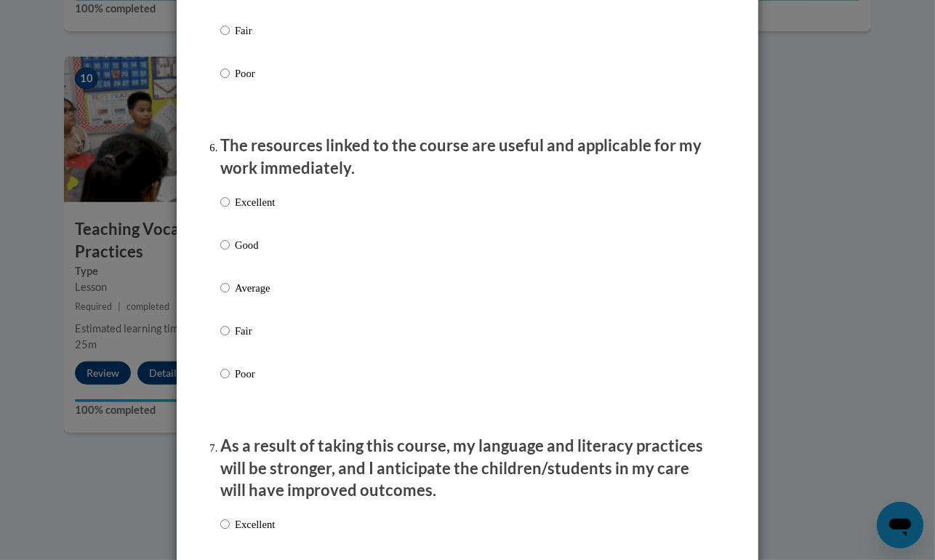
scroll to position [1527, 0]
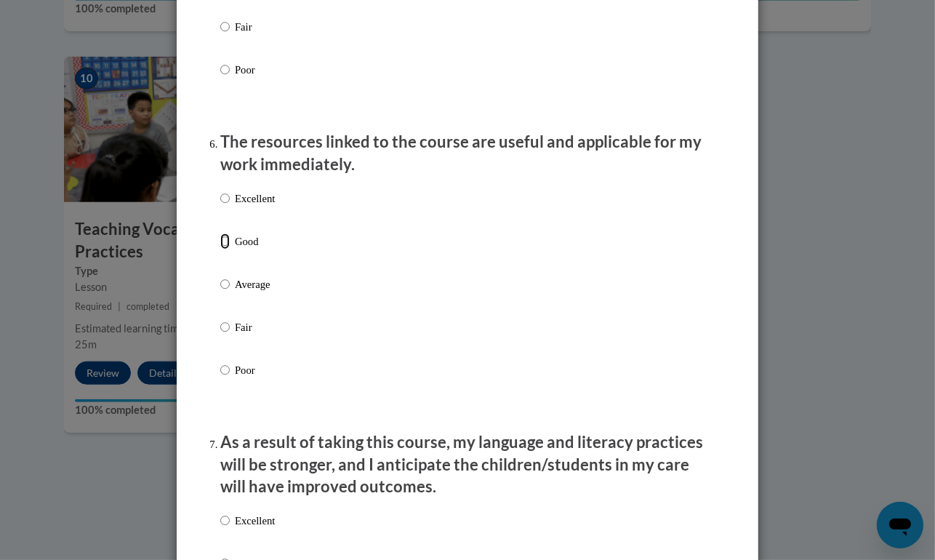
click at [221, 249] on input "Good" at bounding box center [224, 241] width 9 height 16
radio input "true"
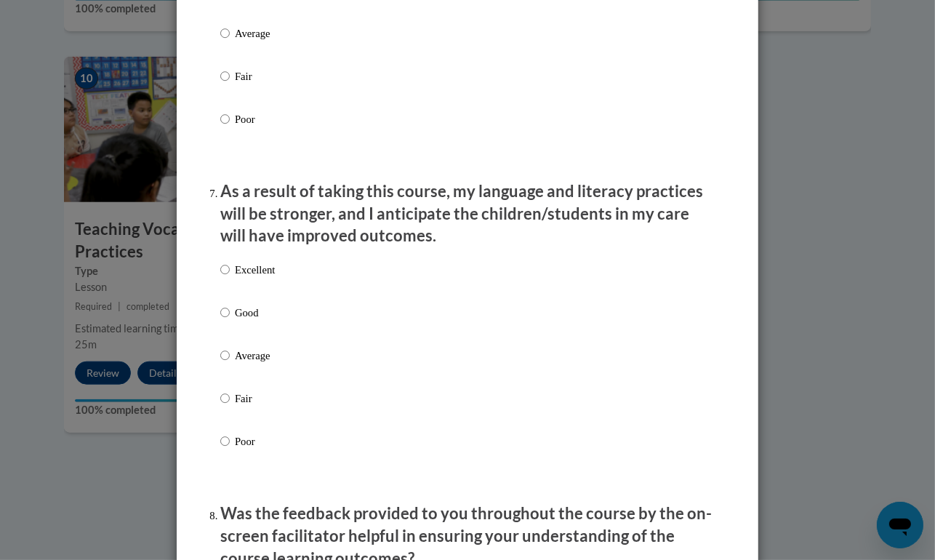
scroll to position [1818, 0]
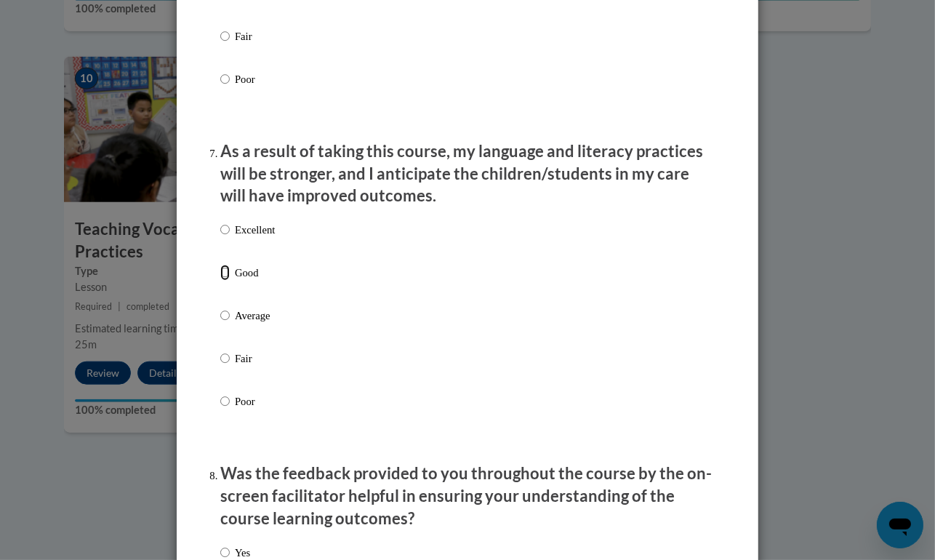
click at [220, 281] on input "Good" at bounding box center [224, 273] width 9 height 16
radio input "true"
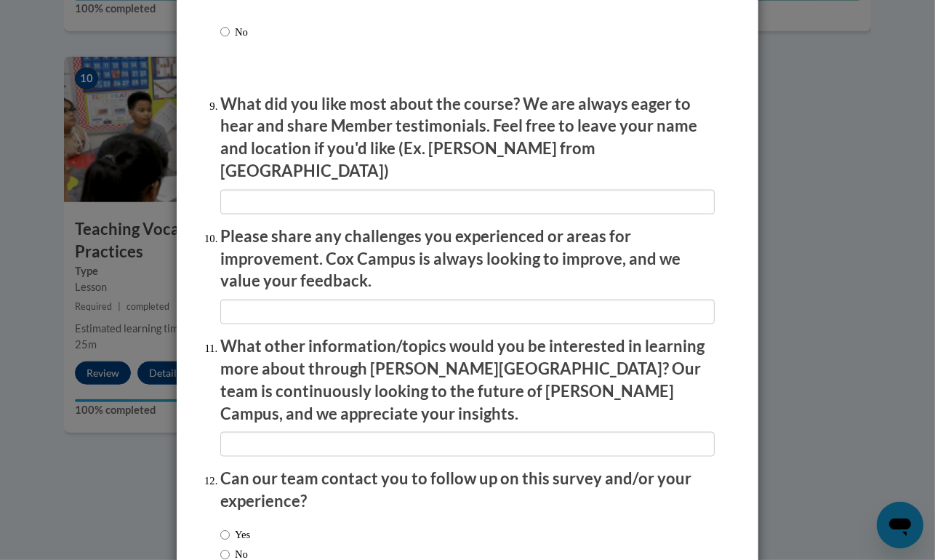
scroll to position [2400, 0]
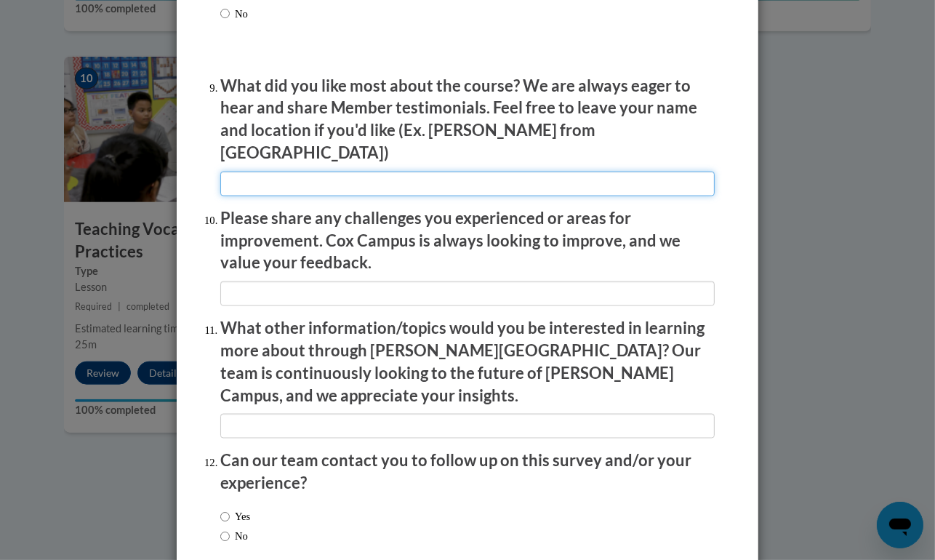
click at [239, 175] on input "textbox" at bounding box center [467, 184] width 495 height 25
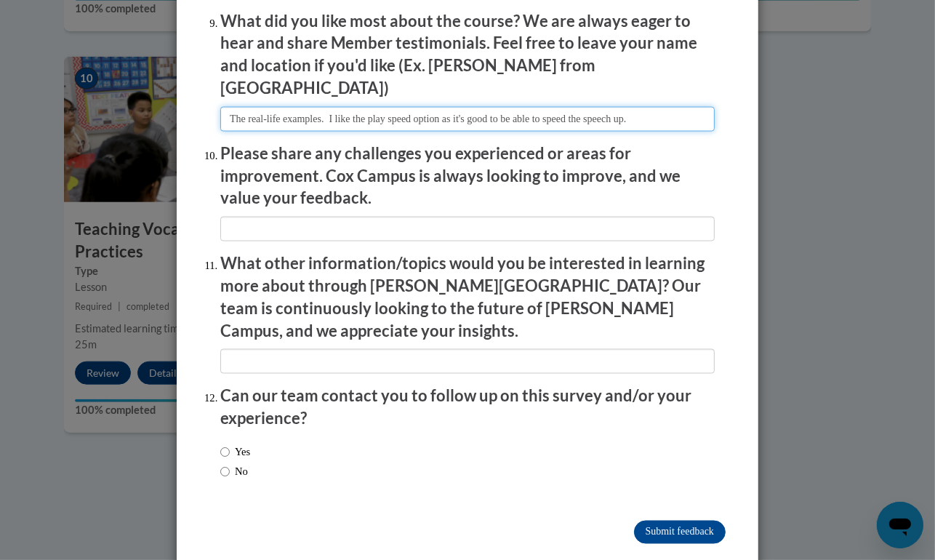
type input "The real-life examples. I like the play speed option as it's good to be able to…"
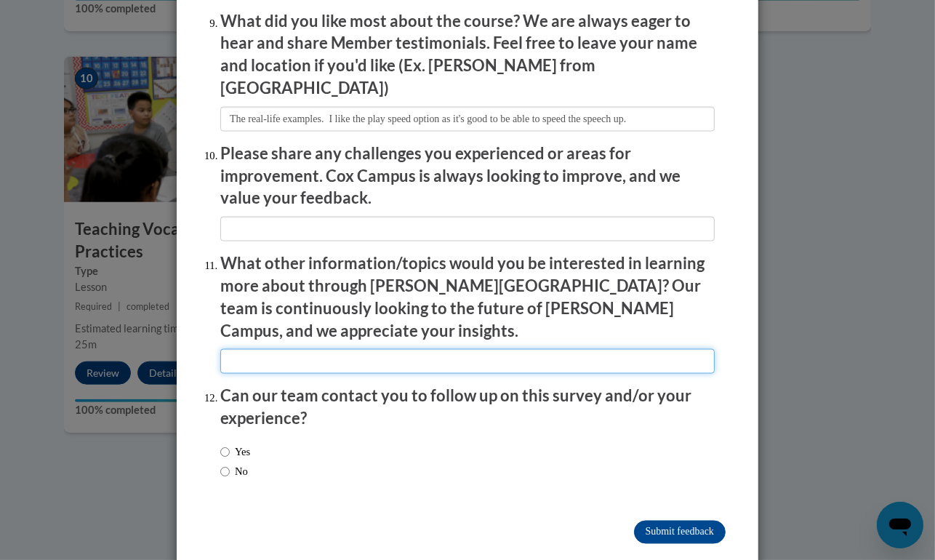
click at [225, 349] on input "textbox" at bounding box center [467, 361] width 495 height 25
type input "Y"
type input "E"
click at [545, 349] on input "textbox" at bounding box center [467, 361] width 495 height 25
click at [596, 349] on input "textbox" at bounding box center [467, 361] width 495 height 25
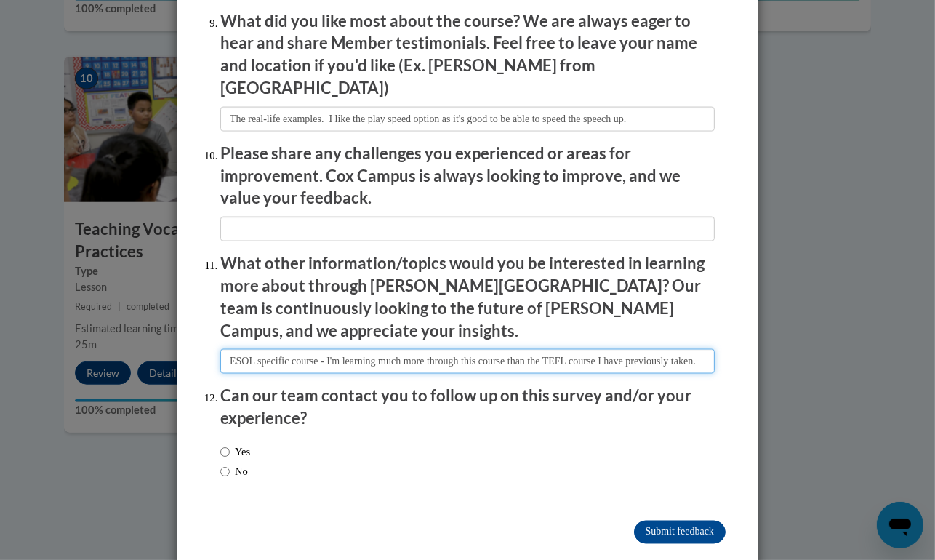
scroll to position [0, 33]
type input "ESOL specific course - I'm learning much more through this course than the TEFL…"
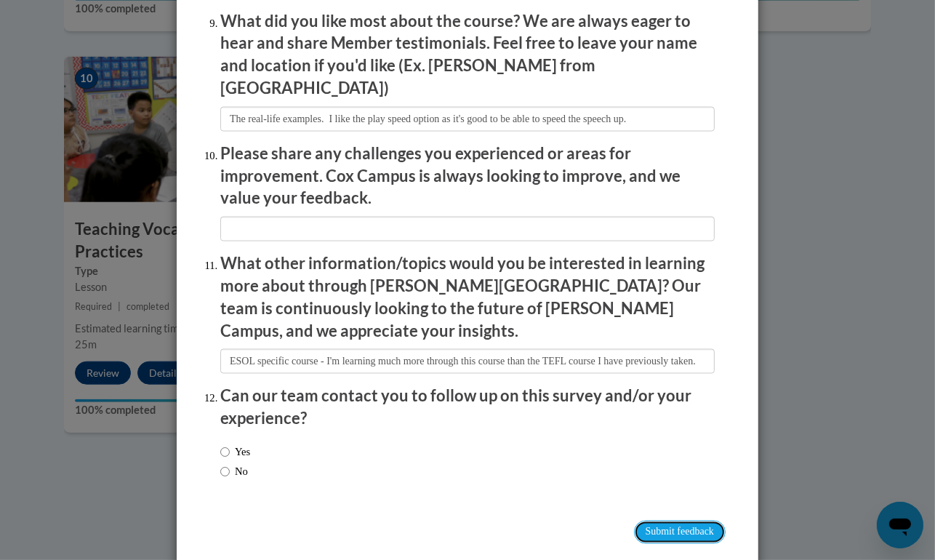
scroll to position [0, 0]
click at [671, 521] on input "Submit feedback" at bounding box center [680, 532] width 92 height 23
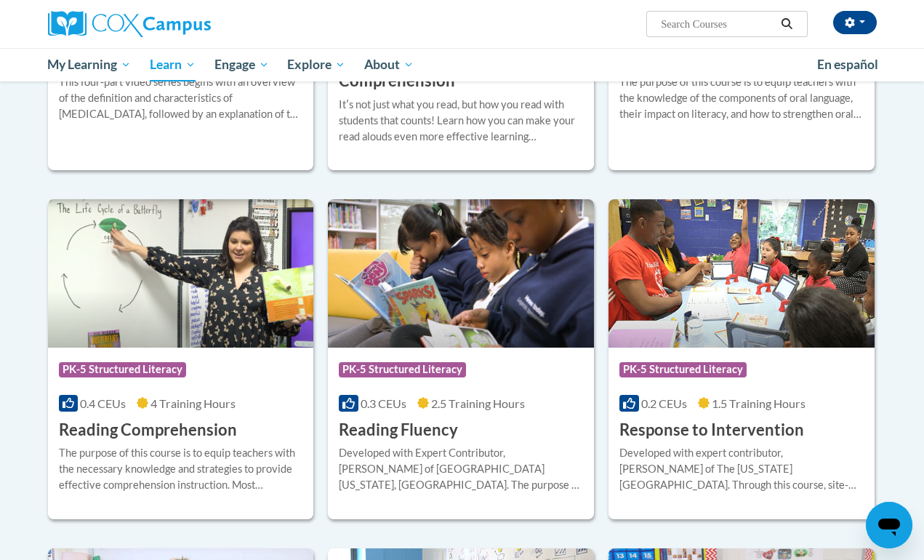
scroll to position [1164, 0]
